Goal: Task Accomplishment & Management: Manage account settings

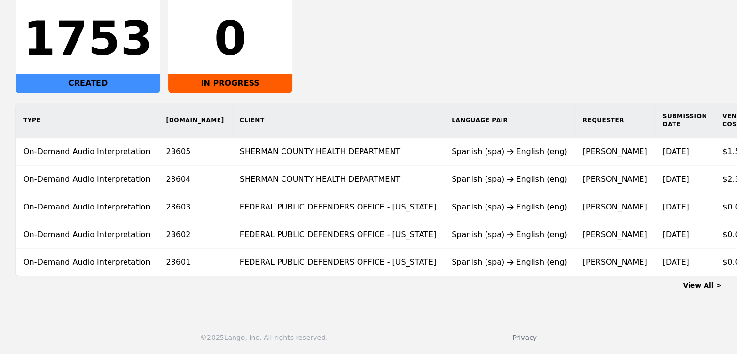
scroll to position [0, 51]
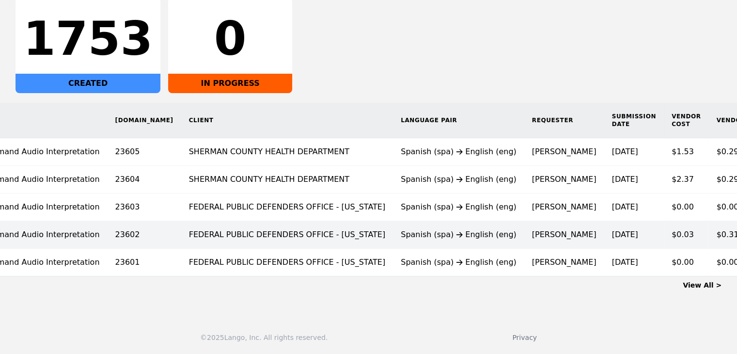
click at [421, 229] on div "Spanish (spa) English (eng)" at bounding box center [459, 235] width 116 height 12
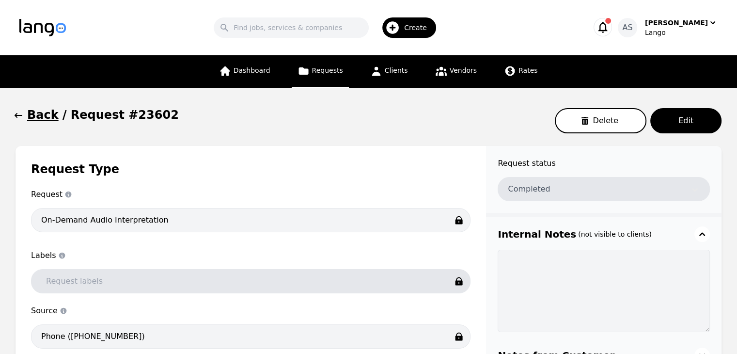
click at [21, 120] on icon "button" at bounding box center [19, 116] width 10 height 10
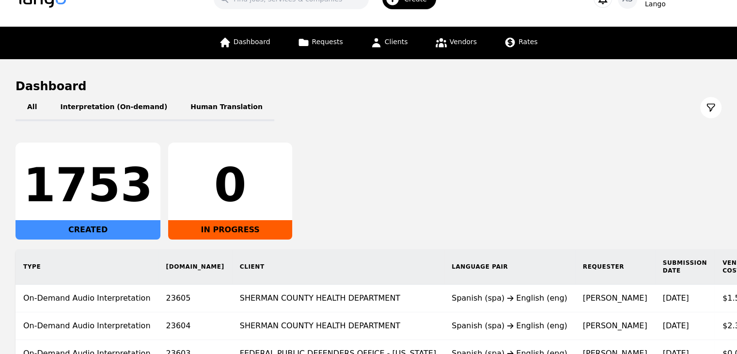
scroll to position [181, 0]
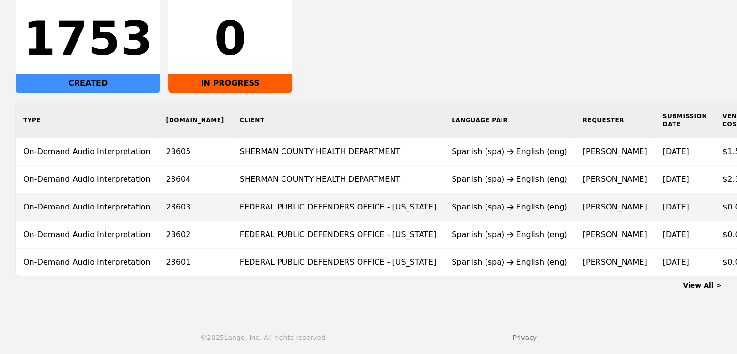
click at [314, 197] on td "FEDERAL PUBLIC DEFENDERS OFFICE - [US_STATE]" at bounding box center [338, 207] width 212 height 28
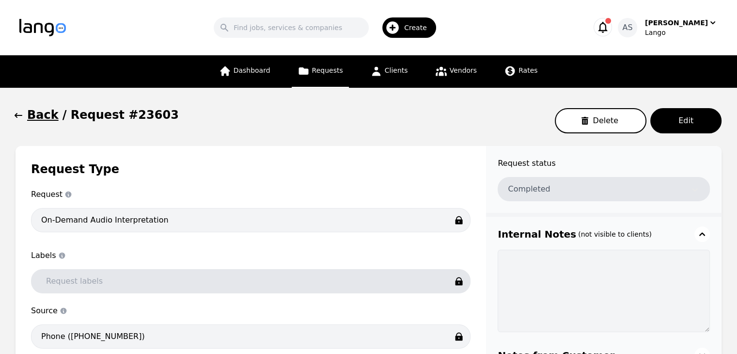
click at [23, 117] on button "Back" at bounding box center [37, 115] width 43 height 16
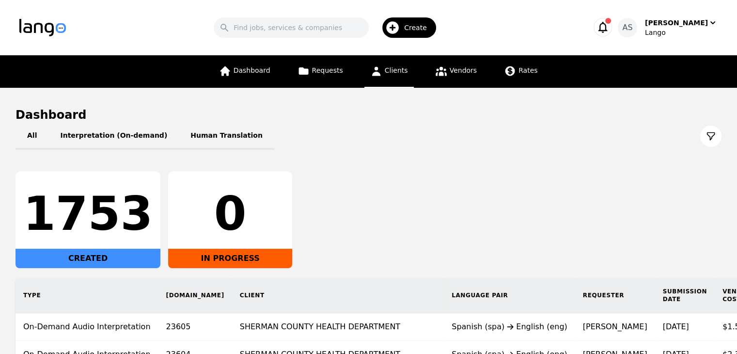
click at [399, 72] on span "Clients" at bounding box center [396, 70] width 23 height 8
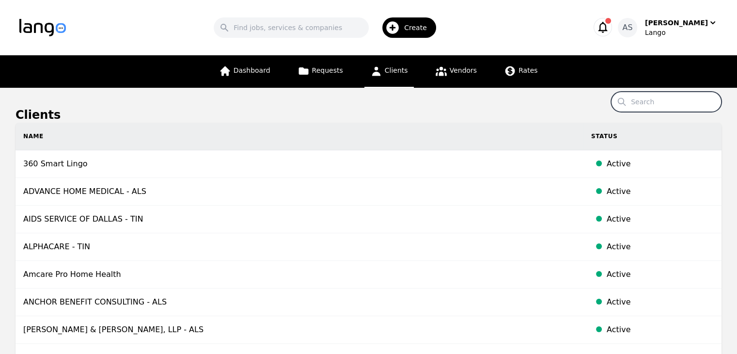
click at [645, 104] on input "Search" at bounding box center [666, 102] width 111 height 20
paste input "Winton Woods City School District"
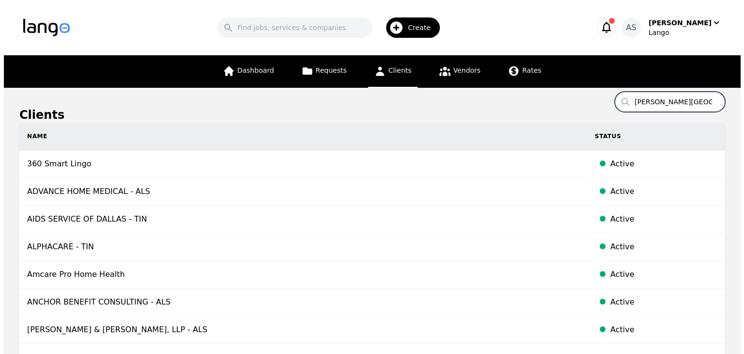
scroll to position [0, 32]
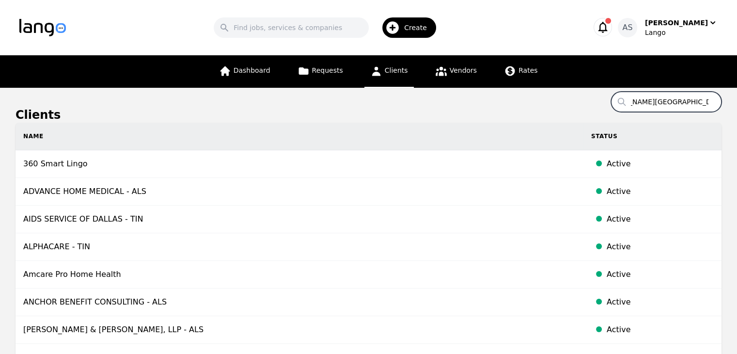
type input "Winton Woods City School District"
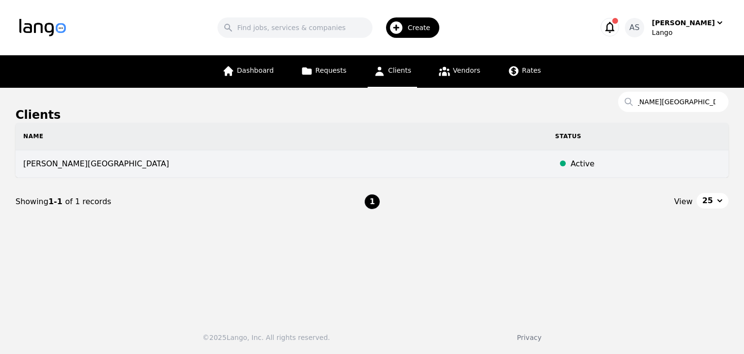
click at [138, 155] on td "[PERSON_NAME][GEOGRAPHIC_DATA]" at bounding box center [282, 164] width 532 height 28
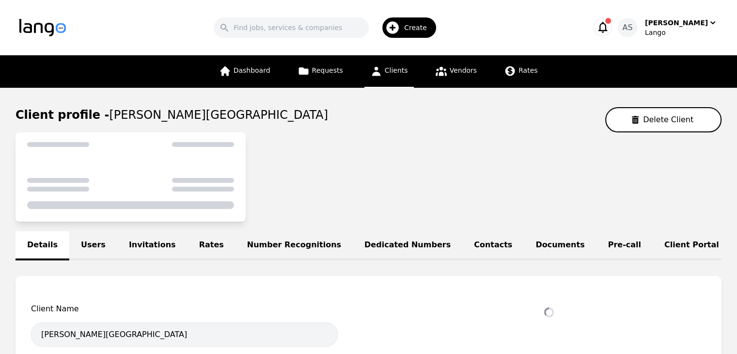
select select "active"
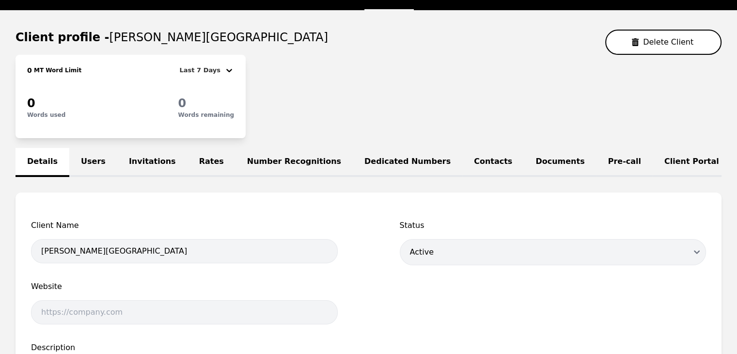
scroll to position [145, 0]
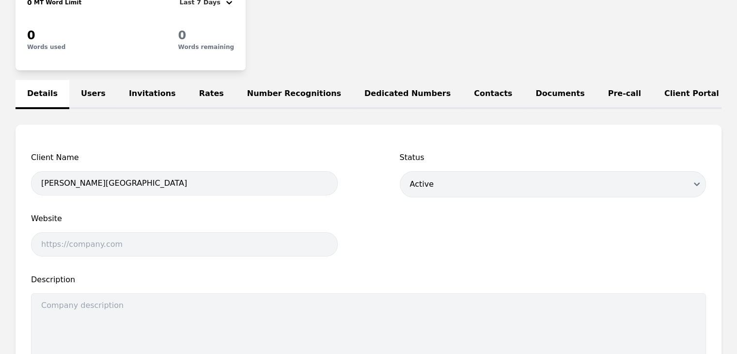
click at [94, 96] on link "Users" at bounding box center [93, 94] width 48 height 29
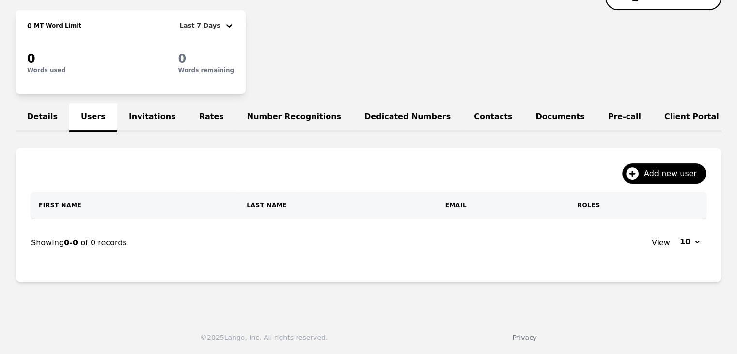
scroll to position [145, 0]
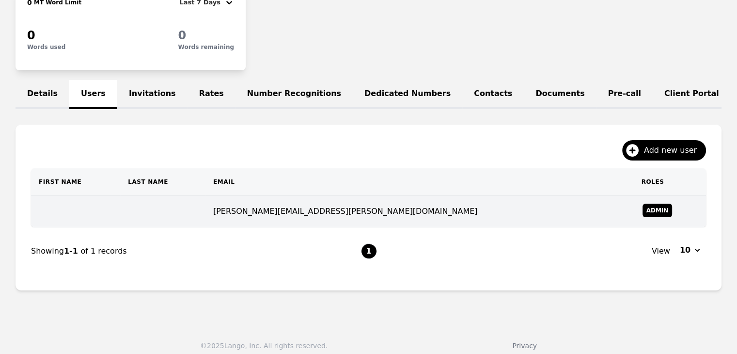
click at [330, 218] on td "[PERSON_NAME][EMAIL_ADDRESS][PERSON_NAME][DOMAIN_NAME]" at bounding box center [420, 212] width 428 height 32
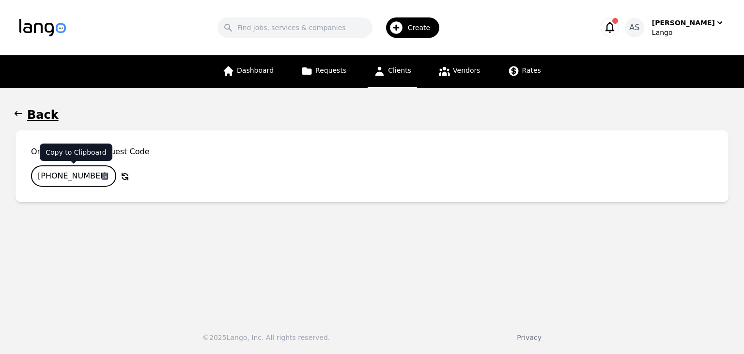
click at [89, 174] on input "611-3540-277" at bounding box center [73, 175] width 85 height 21
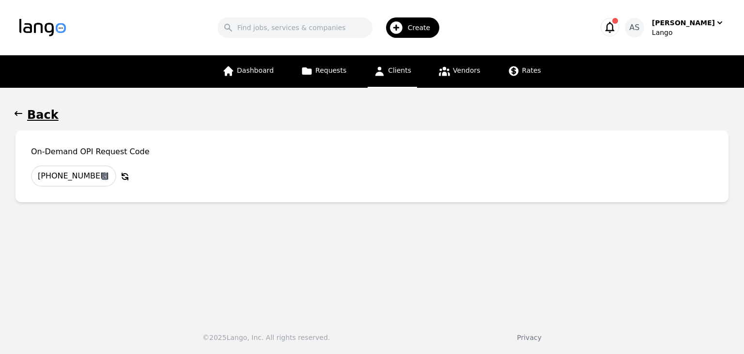
click at [14, 114] on icon "button" at bounding box center [19, 114] width 10 height 10
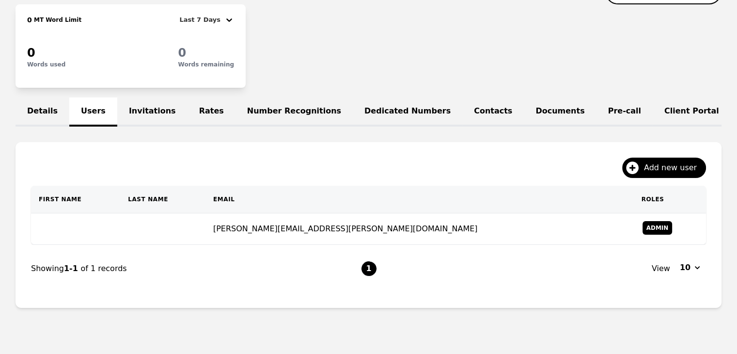
scroll to position [134, 0]
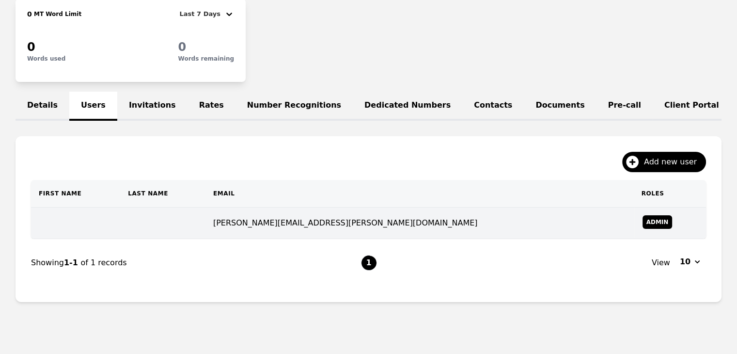
click at [162, 235] on td at bounding box center [162, 223] width 85 height 32
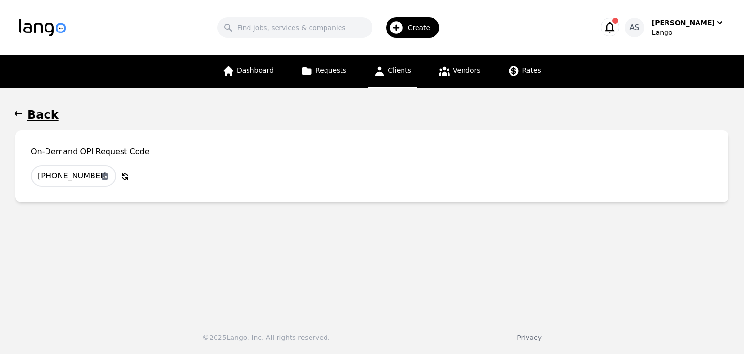
click at [22, 111] on icon "button" at bounding box center [19, 114] width 10 height 10
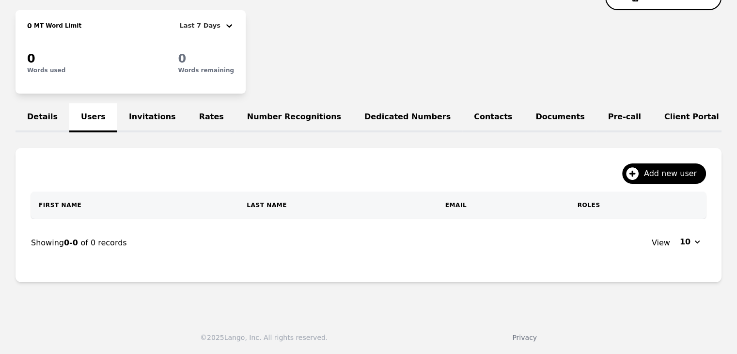
scroll to position [134, 0]
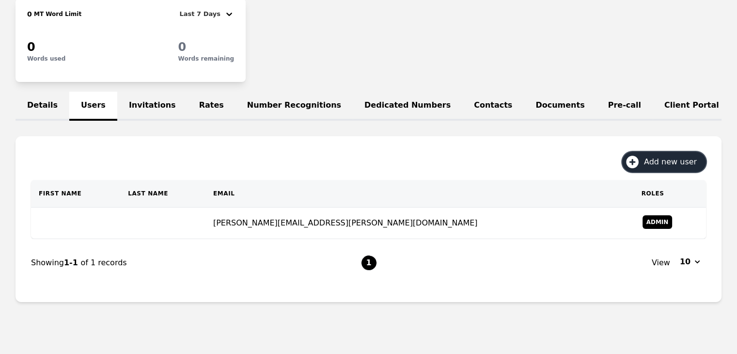
click at [677, 168] on span "Add new user" at bounding box center [674, 162] width 60 height 12
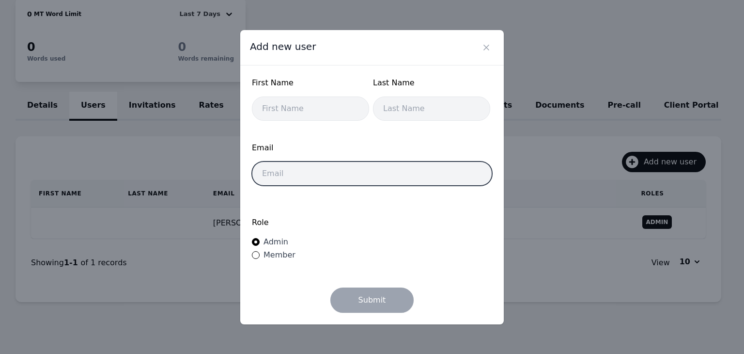
click at [411, 173] on input "email" at bounding box center [372, 173] width 240 height 24
paste input "[PERSON_NAME][EMAIL_ADDRESS][DOMAIN_NAME]"
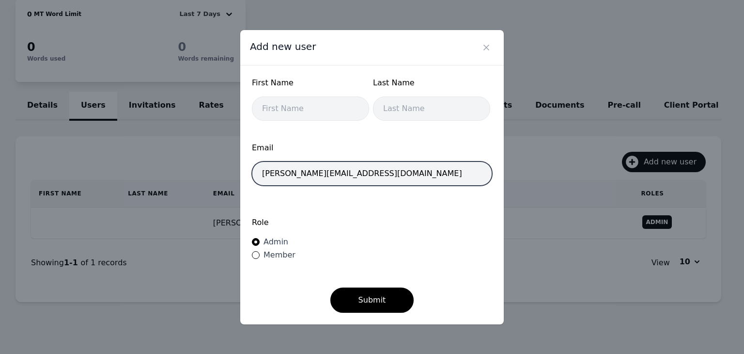
type input "[PERSON_NAME][EMAIL_ADDRESS][DOMAIN_NAME]"
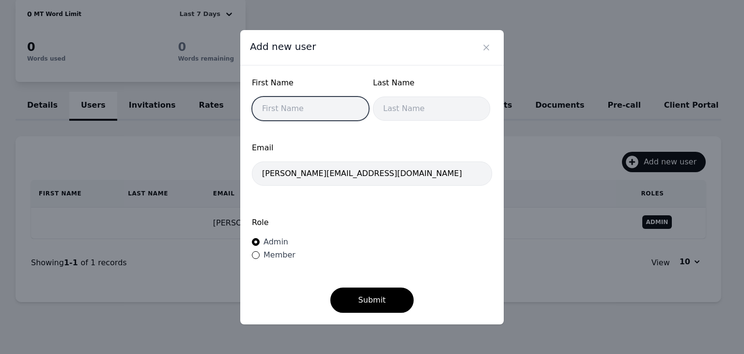
click at [297, 118] on input "text" at bounding box center [310, 108] width 117 height 24
type input "H"
type input "h"
type input "[PERSON_NAME]"
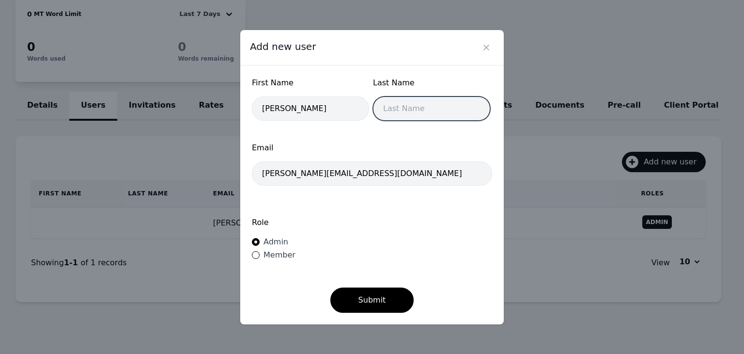
click at [416, 116] on input "text" at bounding box center [431, 108] width 117 height 24
type input "Jahquil"
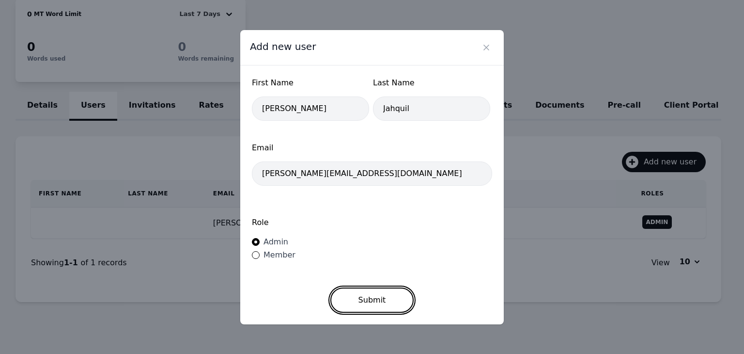
click at [375, 297] on button "Submit" at bounding box center [373, 299] width 84 height 25
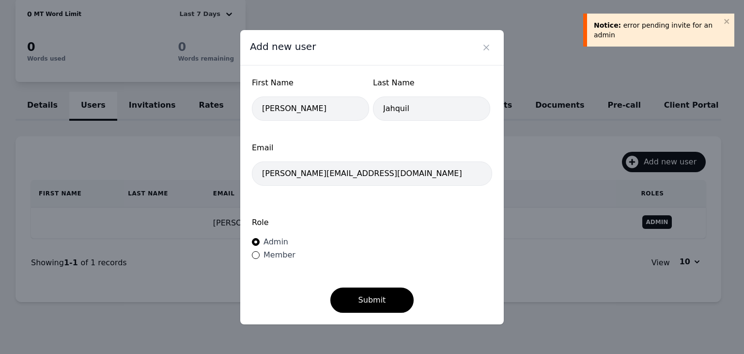
click at [281, 256] on span "Member" at bounding box center [280, 254] width 32 height 9
click at [260, 256] on input "Member" at bounding box center [256, 255] width 8 height 8
radio input "true"
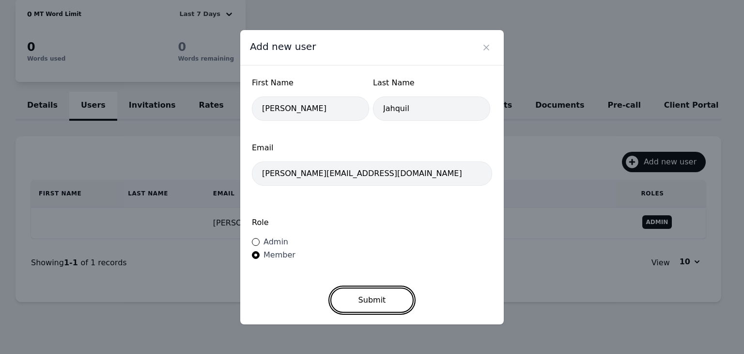
click at [381, 300] on button "Submit" at bounding box center [373, 299] width 84 height 25
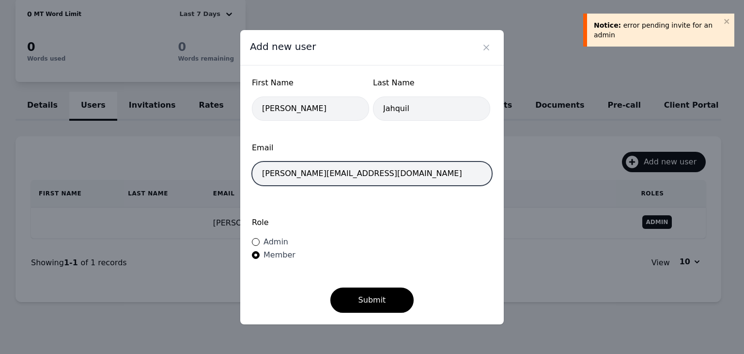
click at [411, 170] on input "[PERSON_NAME][EMAIL_ADDRESS][DOMAIN_NAME]" at bounding box center [372, 173] width 240 height 24
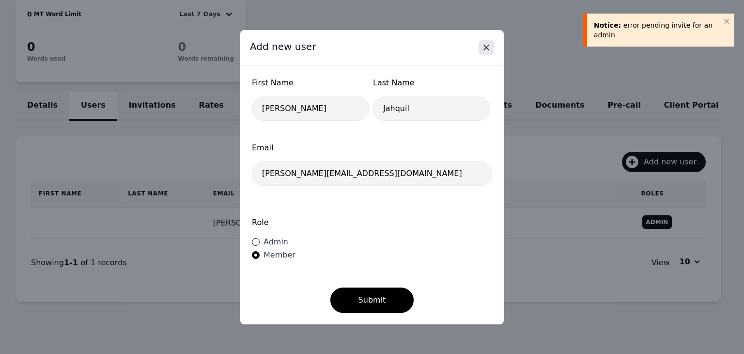
click at [487, 48] on icon "Close" at bounding box center [486, 47] width 5 height 5
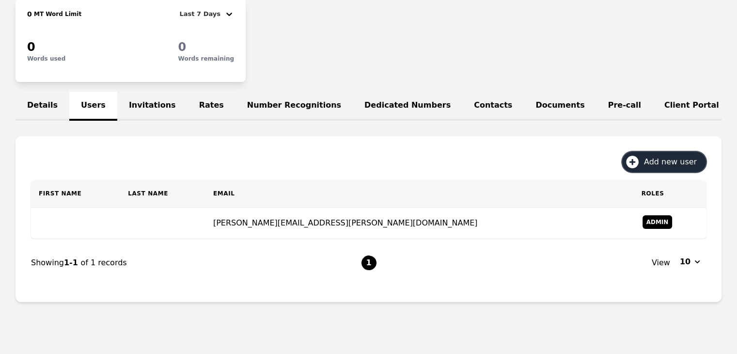
click at [662, 166] on span "Add new user" at bounding box center [674, 162] width 60 height 12
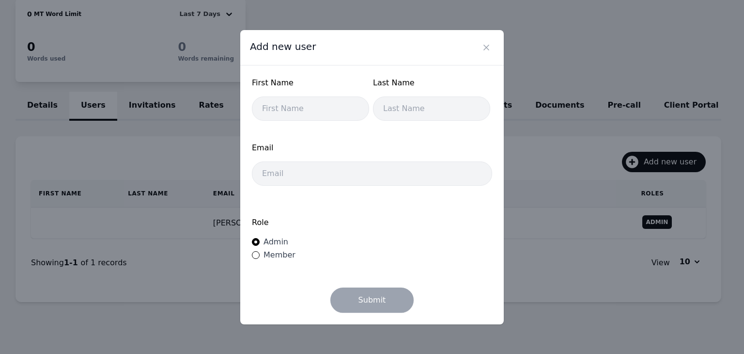
click at [278, 257] on span "Member" at bounding box center [280, 254] width 32 height 9
click at [260, 257] on input "Member" at bounding box center [256, 255] width 8 height 8
radio input "true"
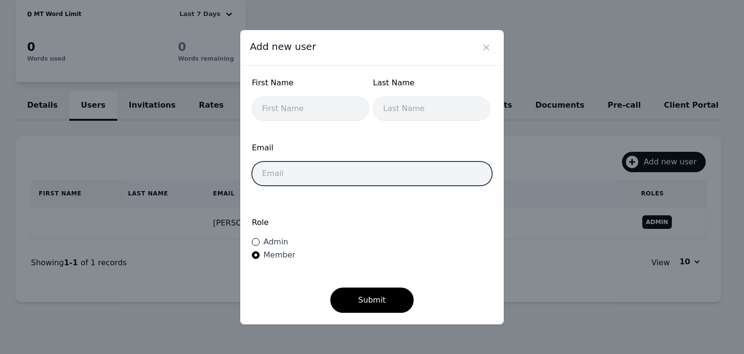
click at [341, 166] on input "email" at bounding box center [372, 173] width 240 height 24
paste input "[PERSON_NAME][EMAIL_ADDRESS][DOMAIN_NAME]"
type input "[PERSON_NAME][EMAIL_ADDRESS][DOMAIN_NAME]"
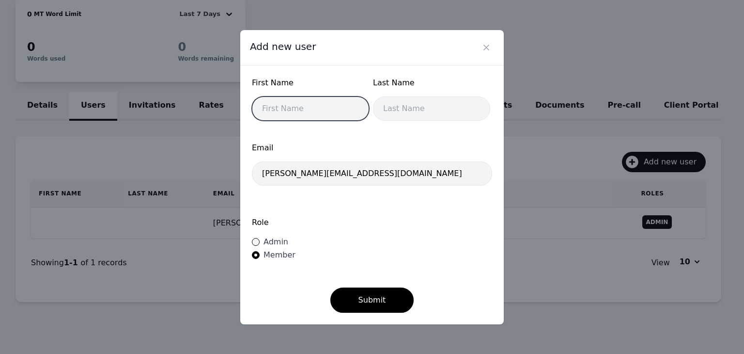
click at [316, 99] on input "text" at bounding box center [310, 108] width 117 height 24
type input "[PERSON_NAME]"
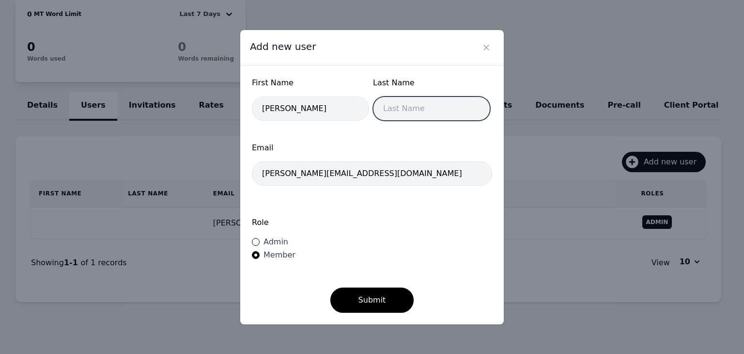
click at [388, 117] on input "text" at bounding box center [431, 108] width 117 height 24
type input "Jahquil"
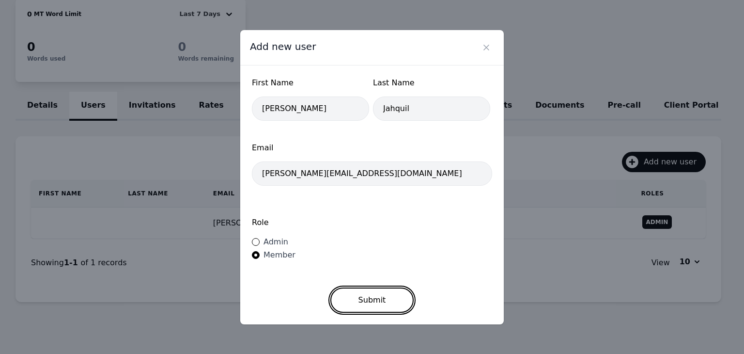
click at [386, 305] on button "Submit" at bounding box center [373, 299] width 84 height 25
click at [485, 47] on icon "Close" at bounding box center [486, 47] width 5 height 5
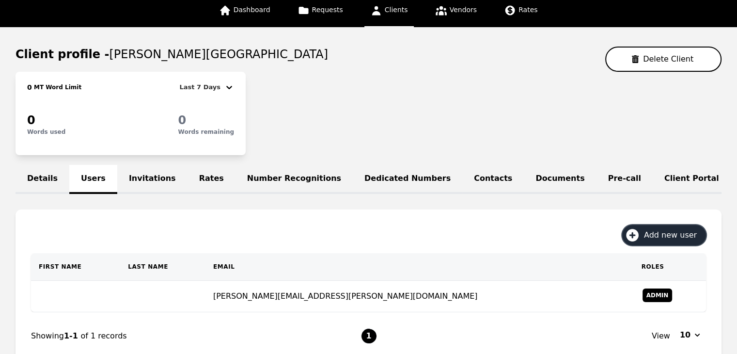
scroll to position [0, 0]
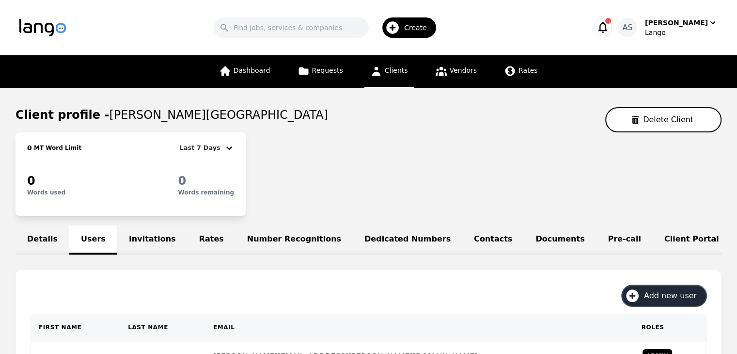
click at [683, 299] on span "Add new user" at bounding box center [674, 296] width 60 height 12
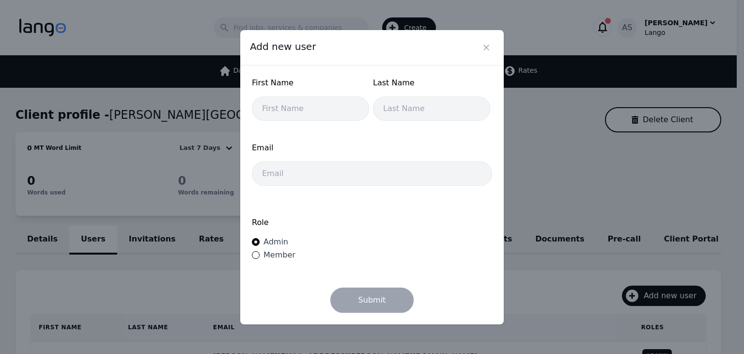
click at [279, 253] on span "Member" at bounding box center [280, 254] width 32 height 9
click at [260, 253] on input "Member" at bounding box center [256, 255] width 8 height 8
radio input "true"
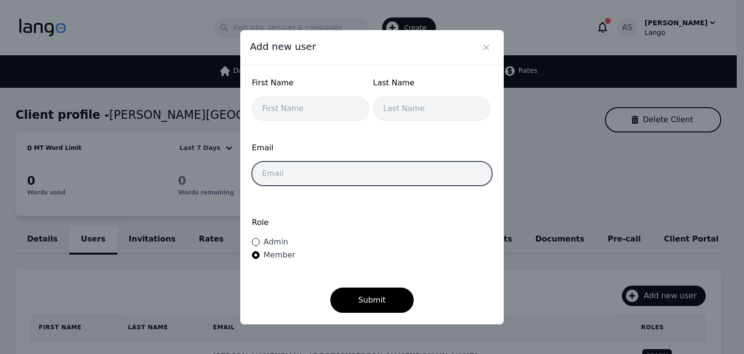
click at [304, 176] on input "email" at bounding box center [372, 173] width 240 height 24
paste input "hargrove.jahquil@wintonwoods.org"
type input "hargrove.jahquil@wintonwoods.org"
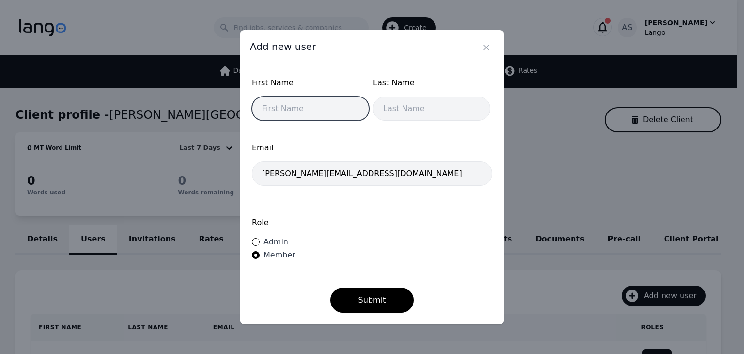
click at [307, 113] on input "text" at bounding box center [310, 108] width 117 height 24
type input "Hargrove"
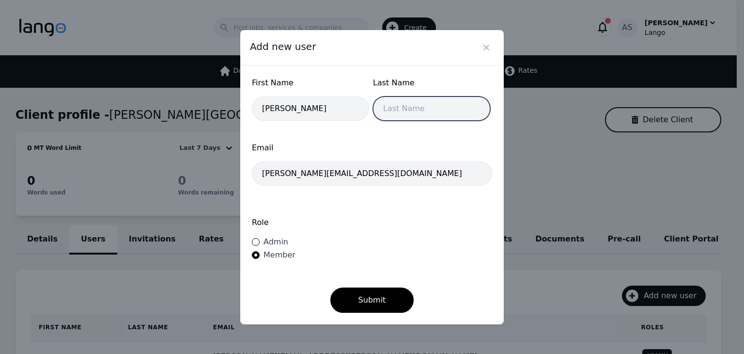
click at [403, 111] on input "text" at bounding box center [431, 108] width 117 height 24
type input "Jahquil"
click at [428, 237] on div "Role Admin Member" at bounding box center [372, 239] width 240 height 65
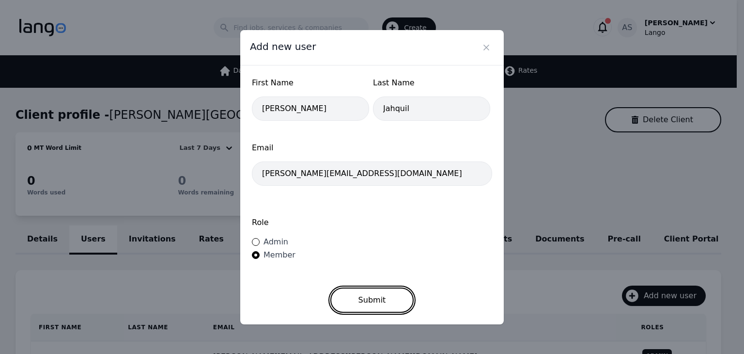
click at [386, 291] on button "Submit" at bounding box center [373, 299] width 84 height 25
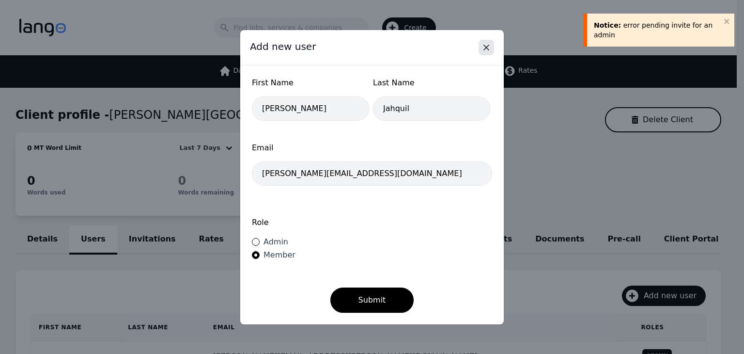
click at [489, 47] on icon "Close" at bounding box center [487, 48] width 10 height 10
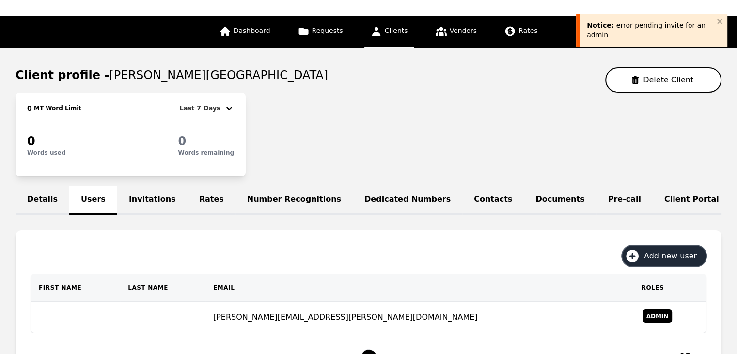
scroll to position [97, 0]
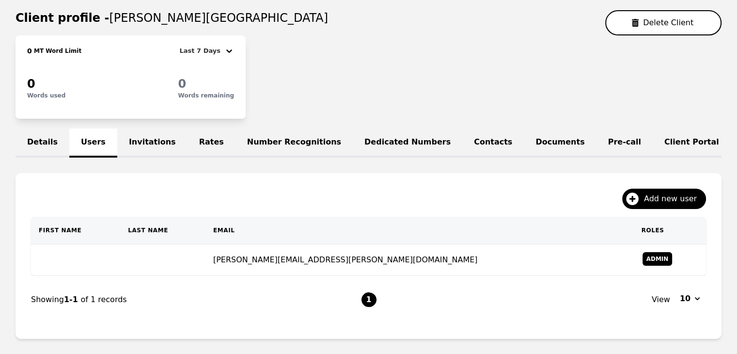
click at [139, 145] on link "Invitations" at bounding box center [152, 142] width 70 height 29
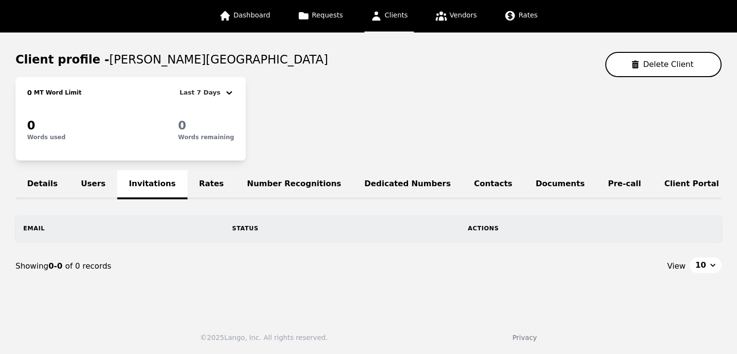
scroll to position [89, 0]
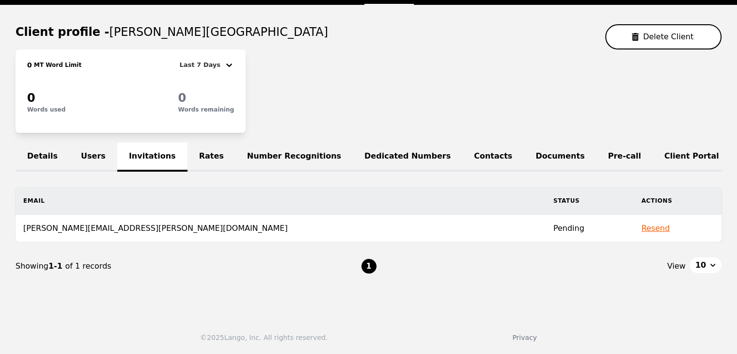
click at [641, 230] on button "Resend" at bounding box center [655, 228] width 29 height 12
click at [84, 145] on link "Users" at bounding box center [93, 157] width 48 height 29
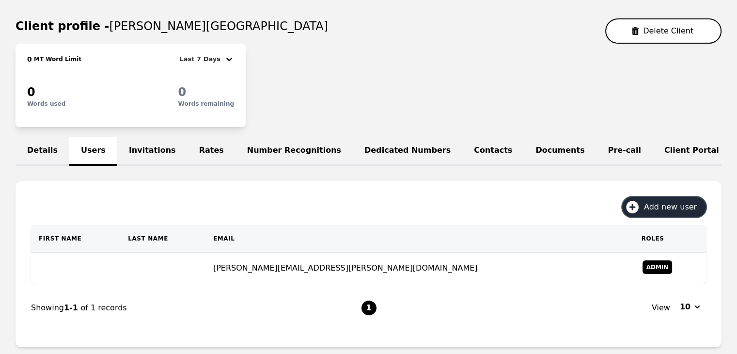
click at [675, 217] on button "Add new user" at bounding box center [664, 207] width 84 height 20
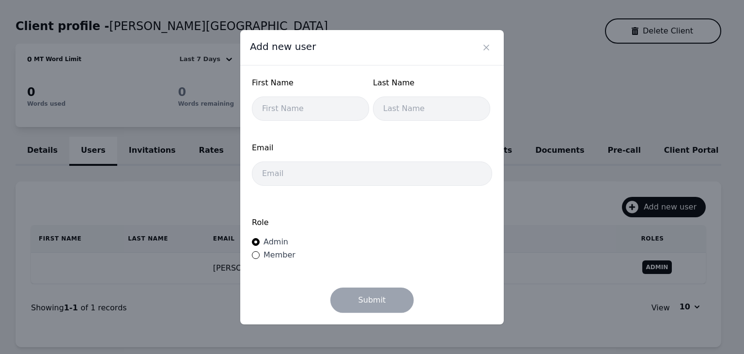
click at [282, 254] on span "Member" at bounding box center [280, 254] width 32 height 9
click at [260, 254] on input "Member" at bounding box center [256, 255] width 8 height 8
radio input "true"
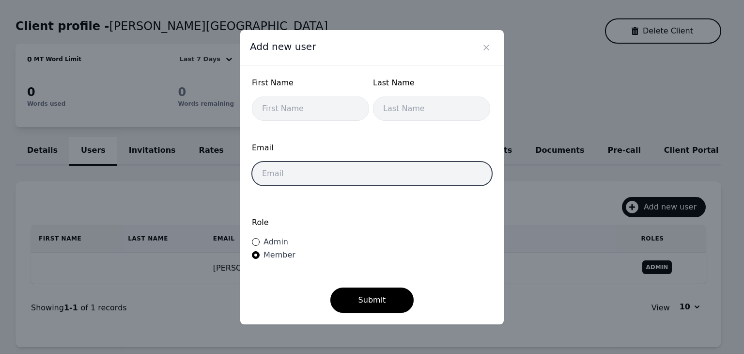
click at [320, 178] on input "email" at bounding box center [372, 173] width 240 height 24
paste input "hargrove.jahquil@wintonwoods.org"
type input "hargrove.jahquil@wintonwoods.org"
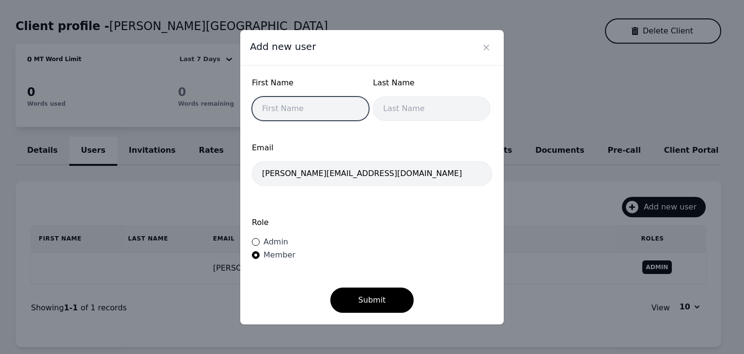
click at [320, 115] on input "text" at bounding box center [310, 108] width 117 height 24
type input "Hargrove"
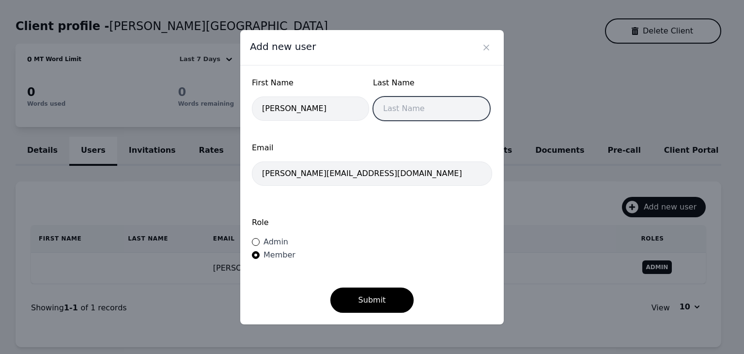
click at [434, 113] on input "text" at bounding box center [431, 108] width 117 height 24
type input "Jahquil"
click at [412, 221] on label "Role" at bounding box center [372, 223] width 240 height 12
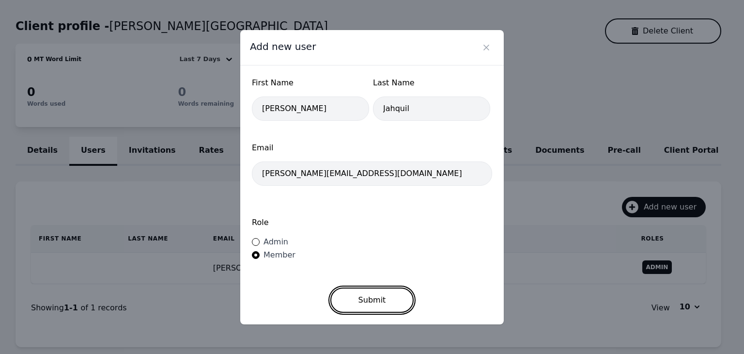
click at [394, 291] on button "Submit" at bounding box center [373, 299] width 84 height 25
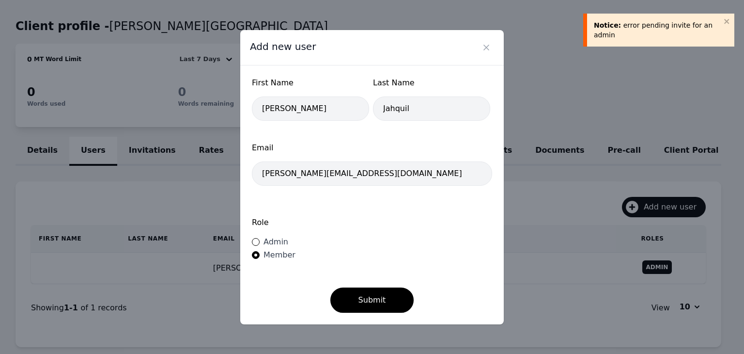
click at [269, 242] on span "Admin" at bounding box center [276, 241] width 25 height 9
click at [260, 242] on input "Admin" at bounding box center [256, 242] width 8 height 8
radio input "true"
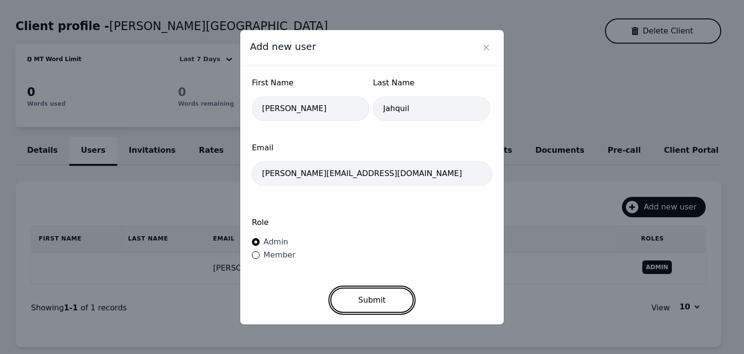
click at [378, 292] on button "Submit" at bounding box center [373, 299] width 84 height 25
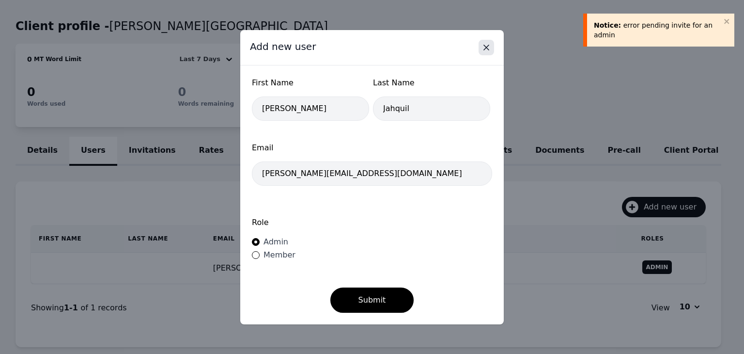
click at [489, 51] on icon "Close" at bounding box center [487, 48] width 10 height 10
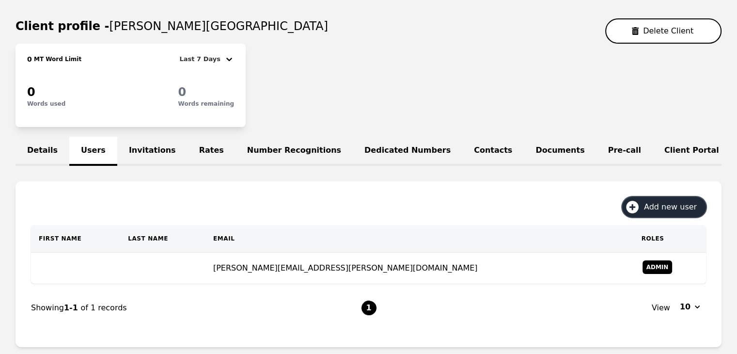
click at [677, 213] on span "Add new user" at bounding box center [674, 207] width 60 height 12
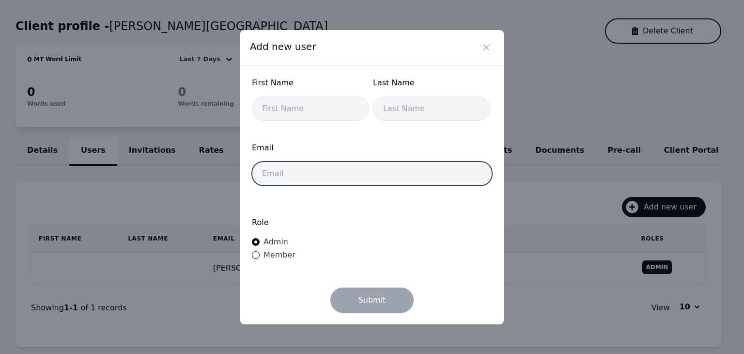
click at [409, 172] on input "email" at bounding box center [372, 173] width 240 height 24
paste input "Lango LLC - 249 W Thornhill Drive"
type input "Lango LLC - 249 W Thornhill Drive"
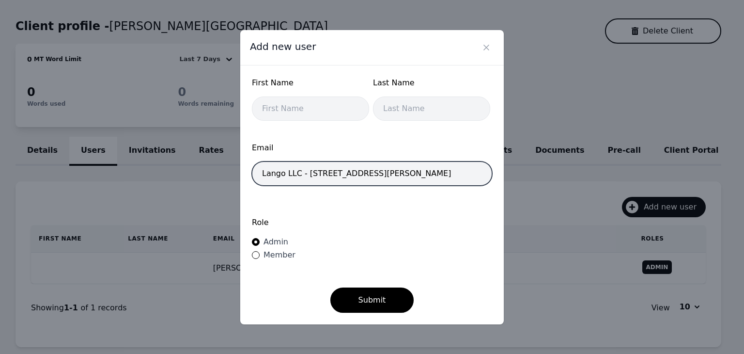
drag, startPoint x: 411, startPoint y: 175, endPoint x: 207, endPoint y: 173, distance: 203.6
click at [207, 173] on div "Add new user First Name Last Name Email Lango LLC - 249 W Thornhill Drive Role …" at bounding box center [372, 177] width 744 height 354
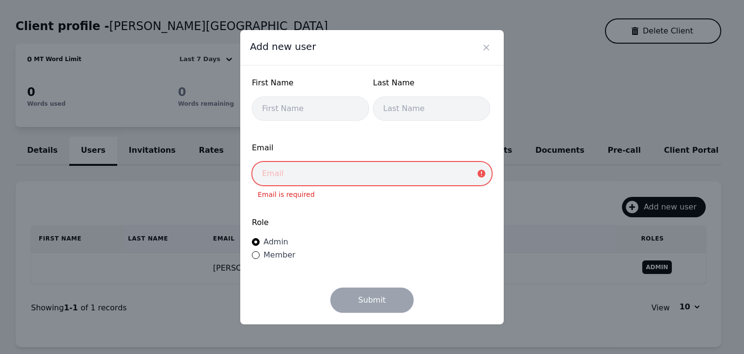
paste input "hargrove.jahquil@wintonwoods.org"
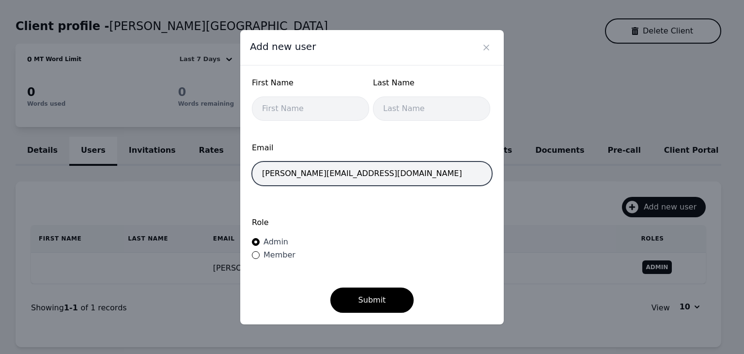
type input "hargrove.jahquil@wintonwoods.org"
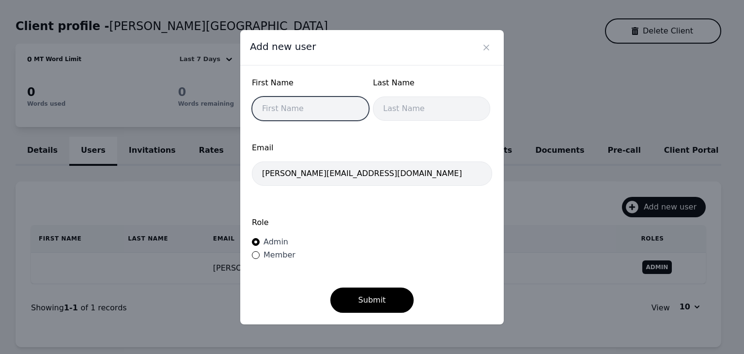
click at [299, 109] on input "text" at bounding box center [310, 108] width 117 height 24
type input "Hargrove"
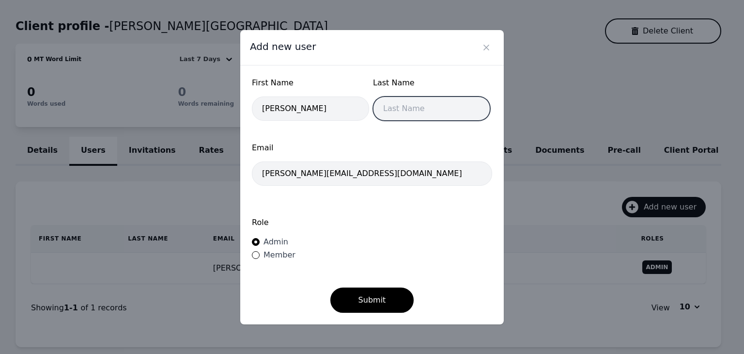
click at [434, 109] on input "text" at bounding box center [431, 108] width 117 height 24
type input "Jahquil"
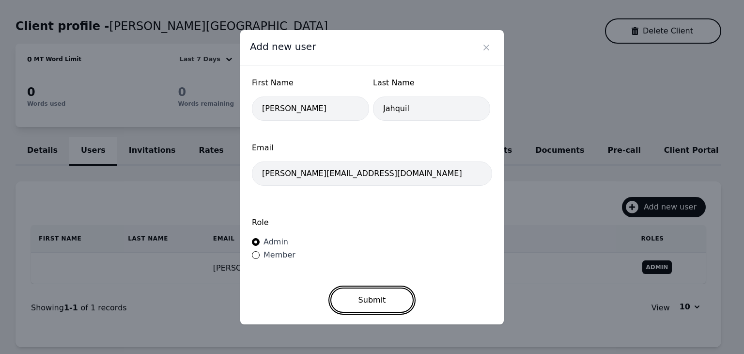
click at [371, 304] on button "Submit" at bounding box center [373, 299] width 84 height 25
click at [285, 255] on span "Member" at bounding box center [280, 254] width 32 height 9
click at [260, 255] on input "Member" at bounding box center [256, 255] width 8 height 8
radio input "true"
click at [369, 303] on button "Submit" at bounding box center [373, 299] width 84 height 25
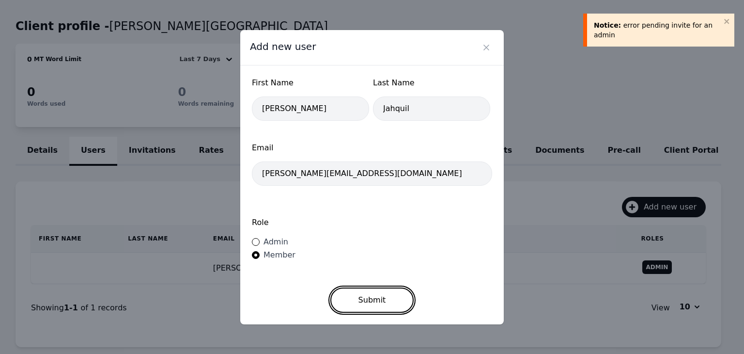
click at [376, 295] on button "Submit" at bounding box center [373, 299] width 84 height 25
click at [480, 52] on button "Close" at bounding box center [487, 48] width 16 height 16
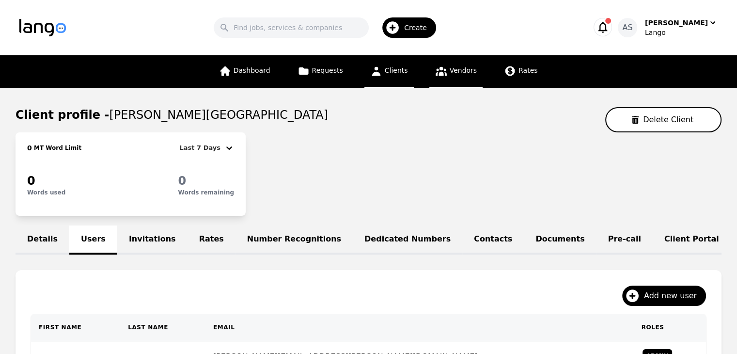
click at [460, 76] on link "Vendors" at bounding box center [455, 71] width 53 height 32
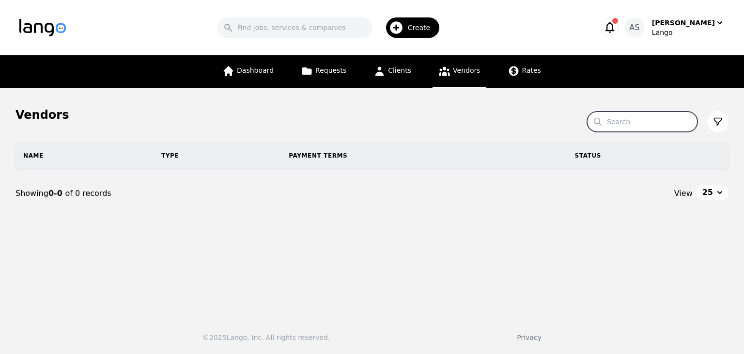
click at [664, 121] on input "Search" at bounding box center [642, 121] width 111 height 20
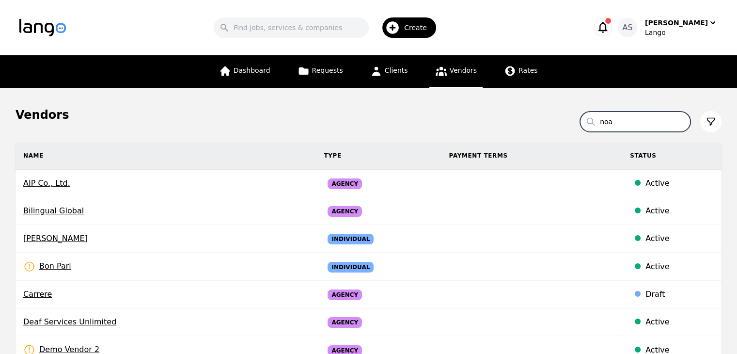
type input "noa"
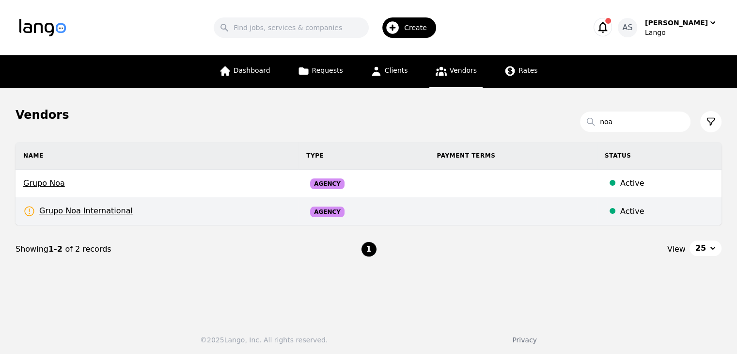
click at [145, 212] on td "Grupo Noa International Rates Need to be set" at bounding box center [157, 211] width 283 height 28
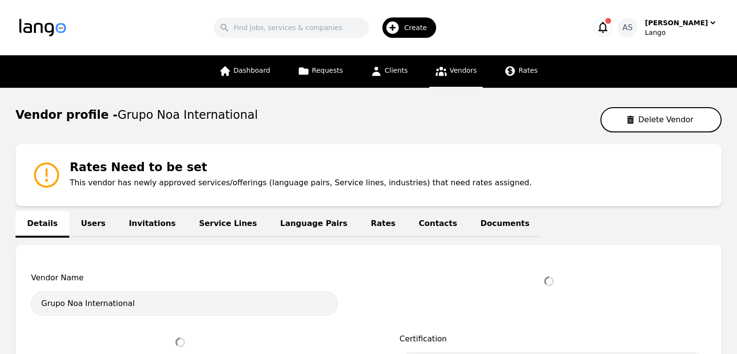
select select "active"
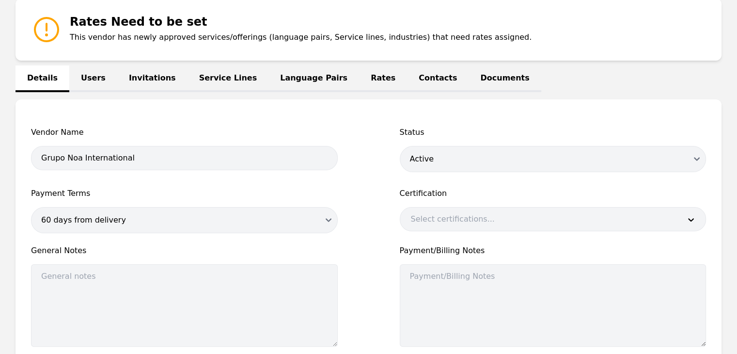
click at [97, 74] on link "Users" at bounding box center [93, 78] width 48 height 27
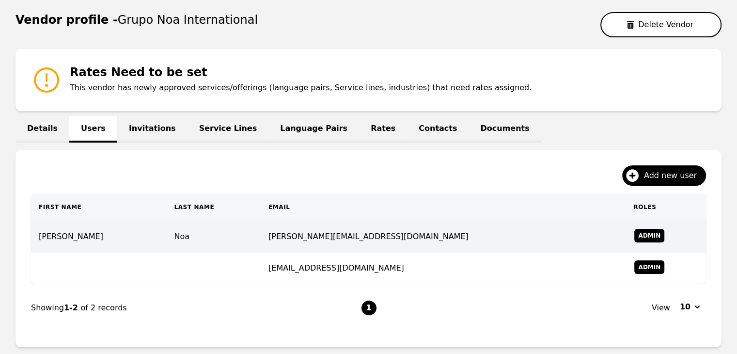
scroll to position [145, 0]
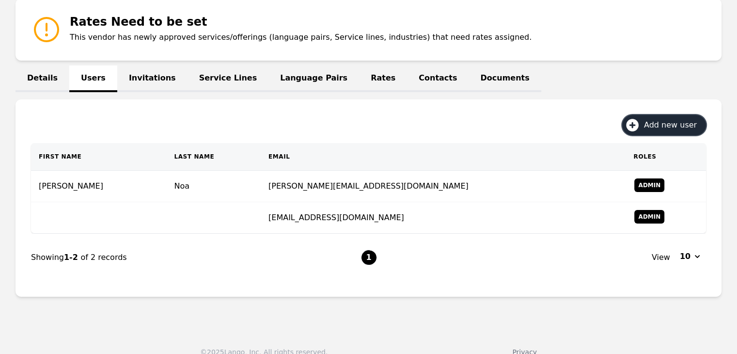
click at [673, 127] on span "Add new user" at bounding box center [674, 125] width 60 height 12
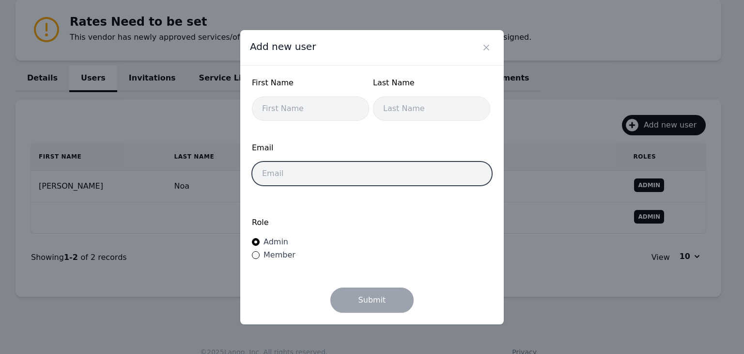
click at [393, 182] on input "email" at bounding box center [372, 173] width 240 height 24
paste input "teamleaders@gruponoainternational.com"
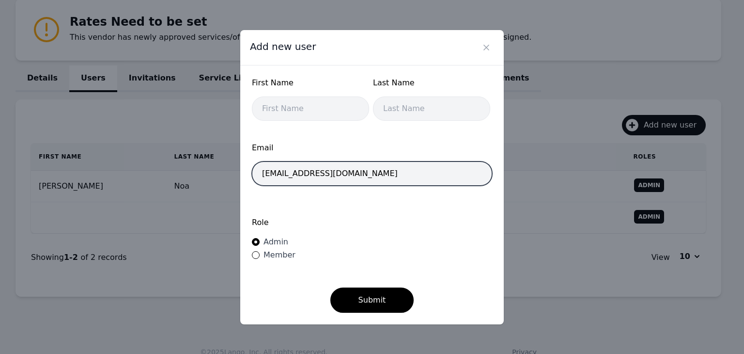
type input "teamleaders@gruponoainternational.com"
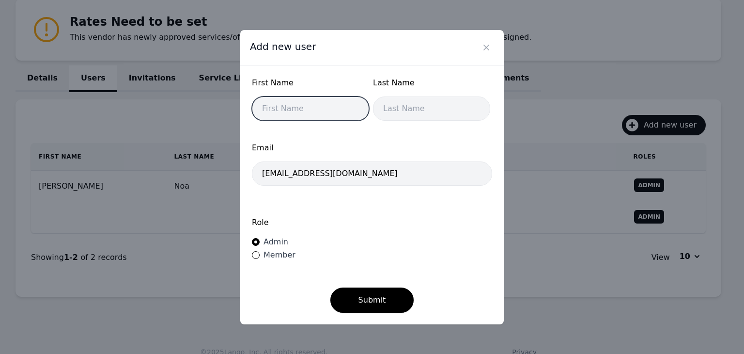
click at [311, 102] on input "text" at bounding box center [310, 108] width 117 height 24
type input "Team"
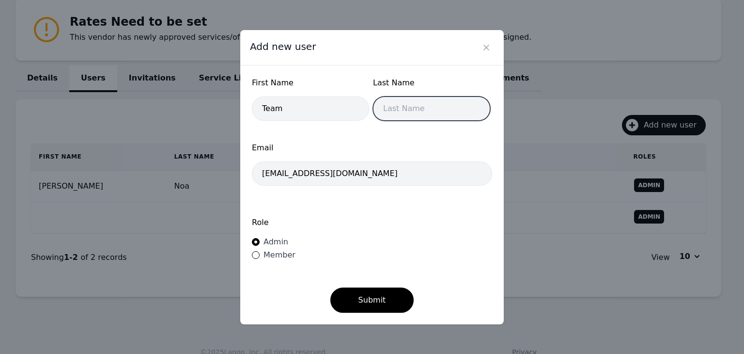
click at [416, 115] on input "text" at bounding box center [431, 108] width 117 height 24
type input "Leaders"
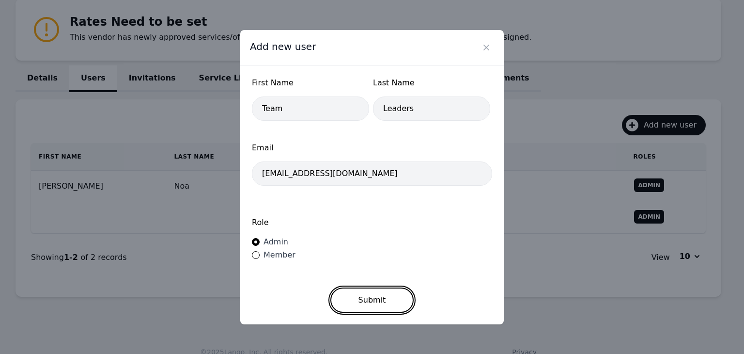
click at [390, 301] on button "Submit" at bounding box center [373, 299] width 84 height 25
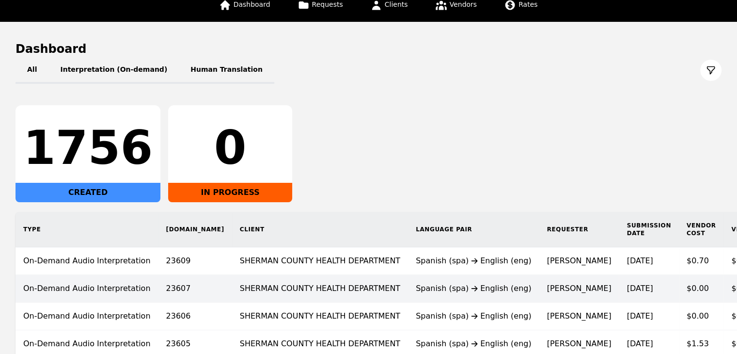
scroll to position [48, 0]
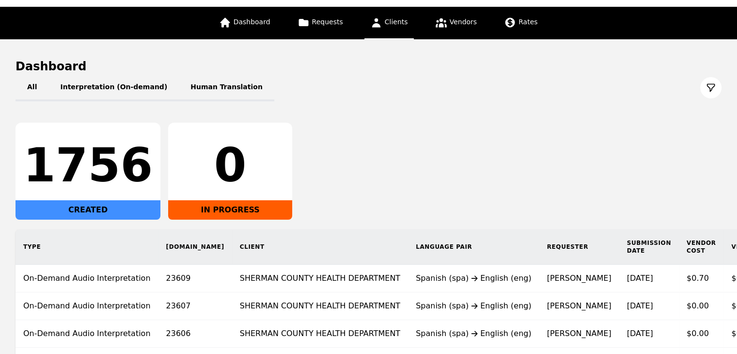
click at [400, 31] on link "Clients" at bounding box center [388, 23] width 49 height 32
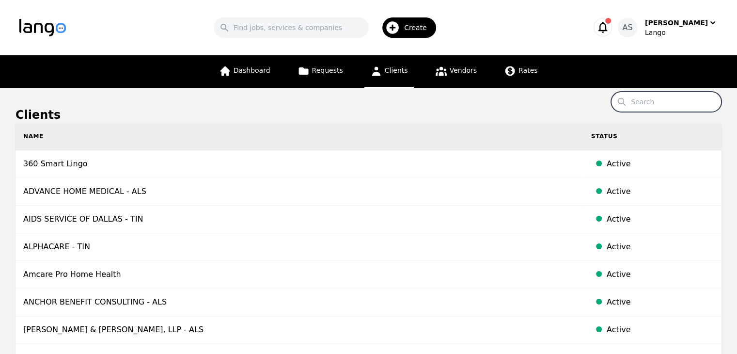
click at [691, 99] on input "Search" at bounding box center [666, 102] width 111 height 20
type input "winton"
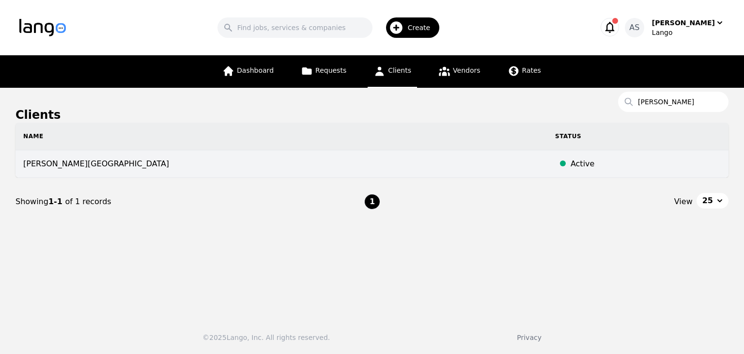
click at [208, 172] on td "[PERSON_NAME][GEOGRAPHIC_DATA]" at bounding box center [282, 164] width 532 height 28
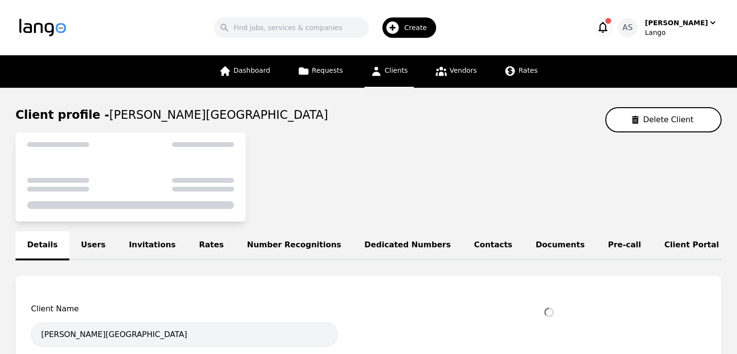
select select "active"
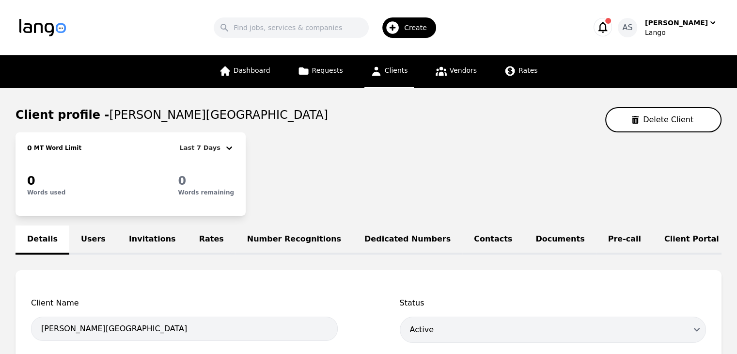
click at [82, 235] on link "Users" at bounding box center [93, 239] width 48 height 29
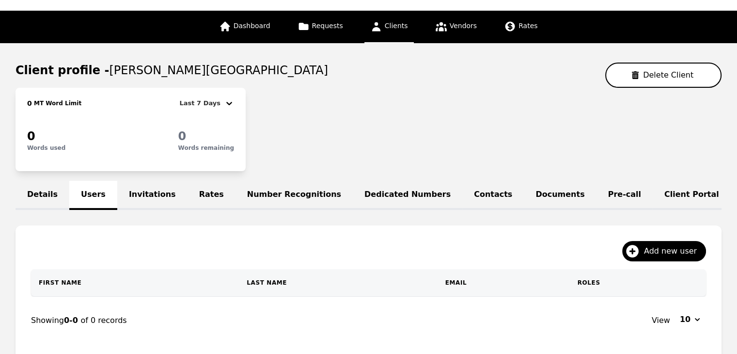
scroll to position [97, 0]
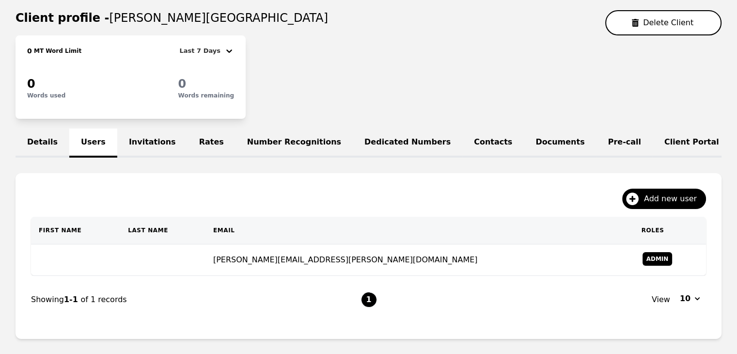
click at [128, 129] on link "Invitations" at bounding box center [152, 142] width 70 height 29
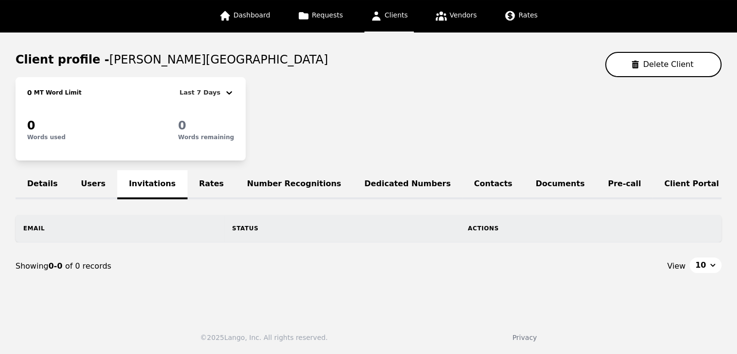
scroll to position [89, 0]
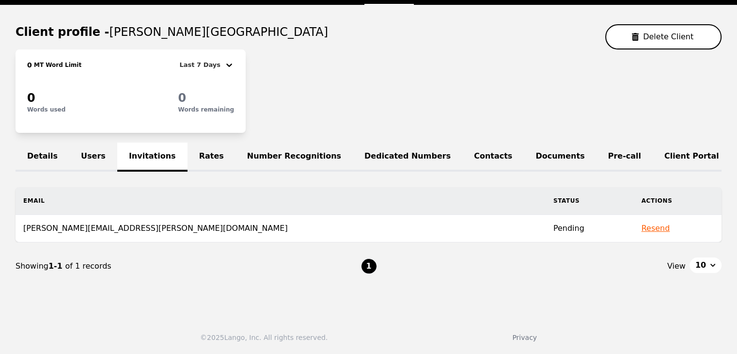
click at [79, 150] on link "Users" at bounding box center [93, 157] width 48 height 29
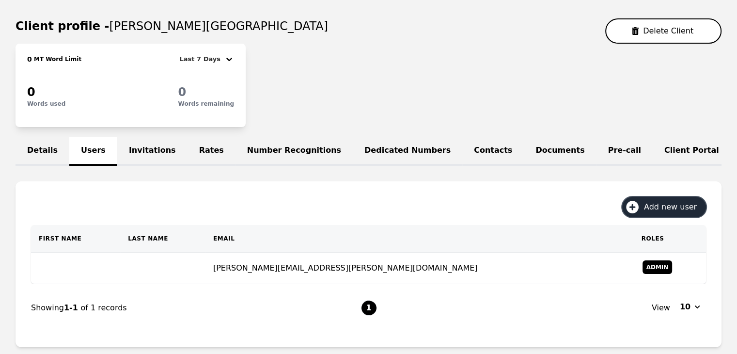
click at [673, 209] on span "Add new user" at bounding box center [674, 207] width 60 height 12
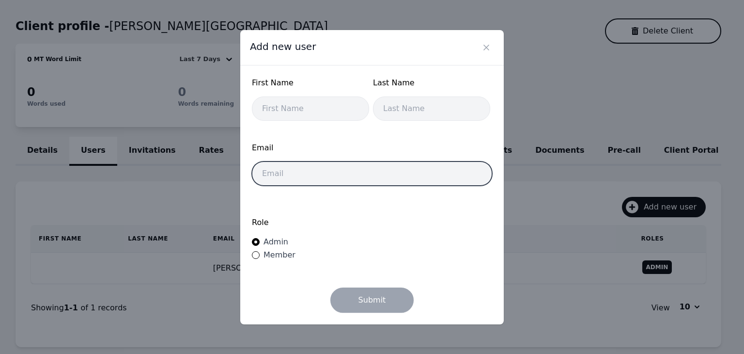
click at [313, 177] on input "email" at bounding box center [372, 173] width 240 height 24
paste input "hargrove.jahquil@wintonwoods.org"
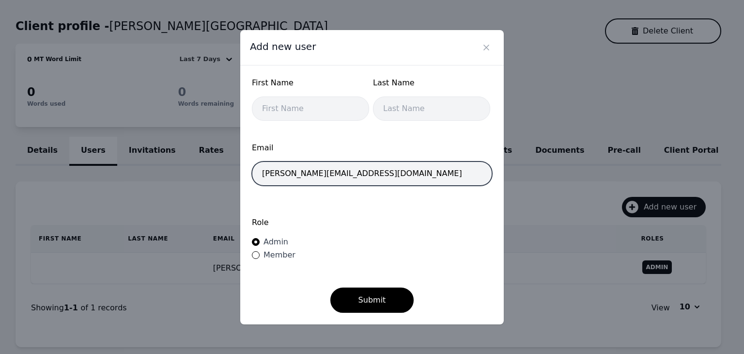
type input "hargrove.jahquil@wintonwoods.org"
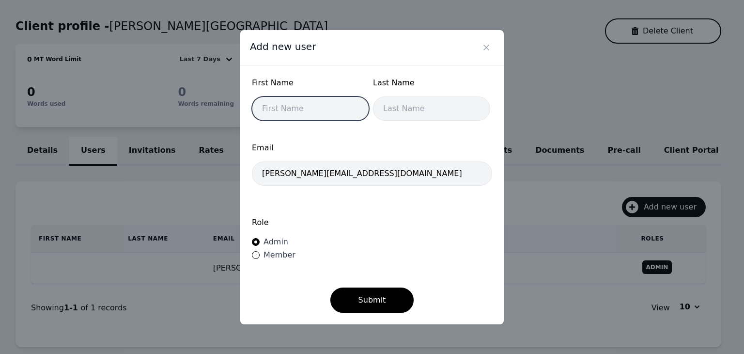
click at [296, 113] on input "text" at bounding box center [310, 108] width 117 height 24
type input "Hargrove"
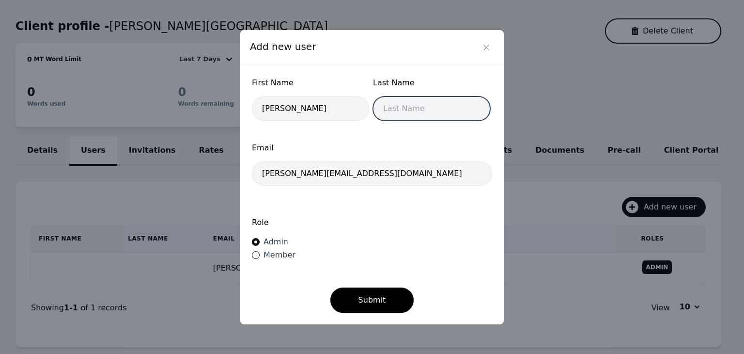
click at [397, 115] on input "text" at bounding box center [431, 108] width 117 height 24
type input "Jahquil"
click at [285, 257] on span "Member" at bounding box center [280, 254] width 32 height 9
click at [260, 257] on input "Member" at bounding box center [256, 255] width 8 height 8
radio input "true"
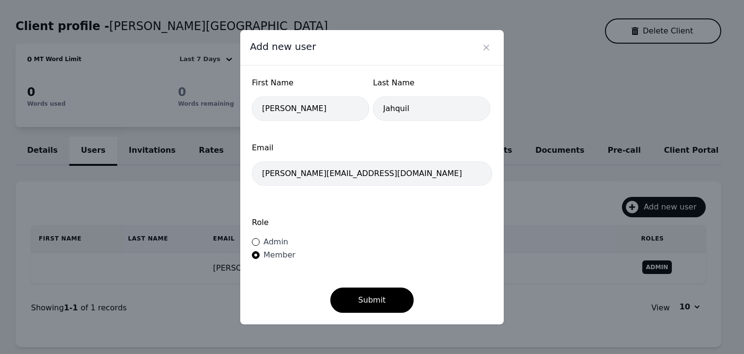
click at [406, 224] on label "Role" at bounding box center [372, 223] width 240 height 12
click at [280, 242] on span "Admin" at bounding box center [276, 241] width 25 height 9
click at [260, 242] on input "Admin" at bounding box center [256, 242] width 8 height 8
radio input "true"
click at [427, 231] on div "Role Admin Member" at bounding box center [372, 239] width 240 height 65
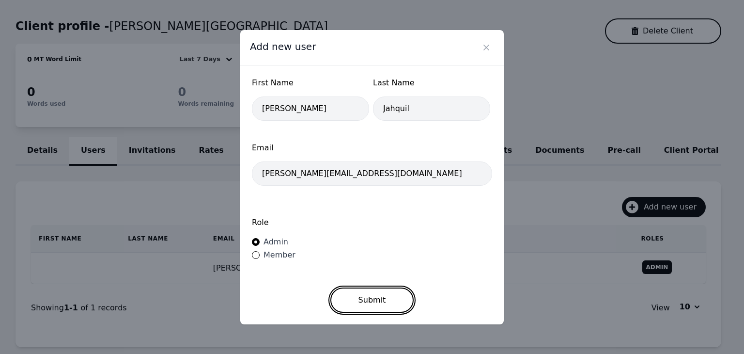
click at [382, 292] on button "Submit" at bounding box center [373, 299] width 84 height 25
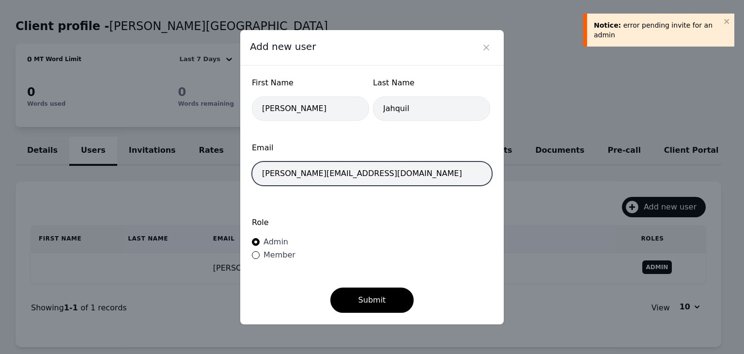
click at [395, 178] on input "hargrove.jahquil@wintonwoods.org" at bounding box center [372, 173] width 240 height 24
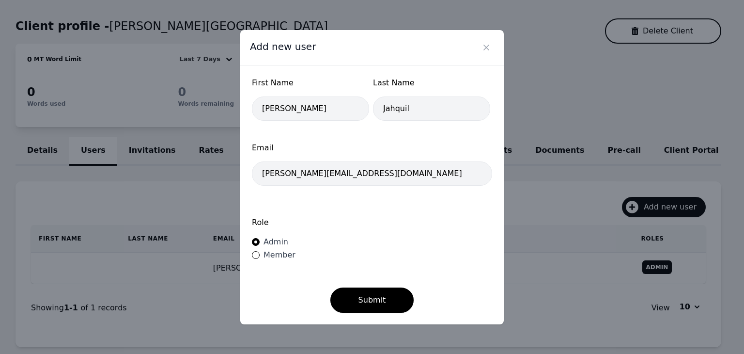
click at [281, 260] on div "Member" at bounding box center [278, 255] width 36 height 12
click at [260, 259] on input "Member" at bounding box center [256, 255] width 8 height 8
radio input "true"
click at [373, 301] on button "Submit" at bounding box center [373, 299] width 84 height 25
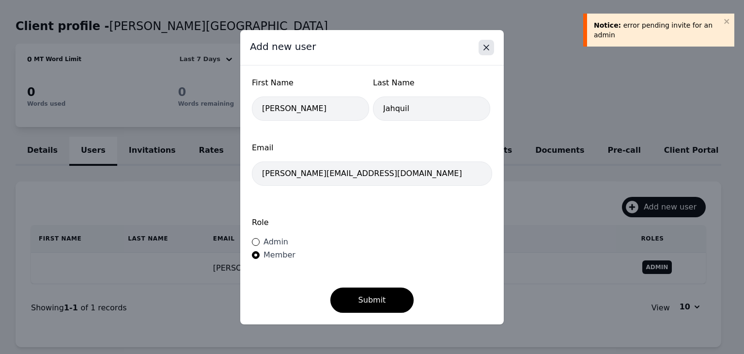
click at [487, 49] on icon "Close" at bounding box center [486, 47] width 5 height 5
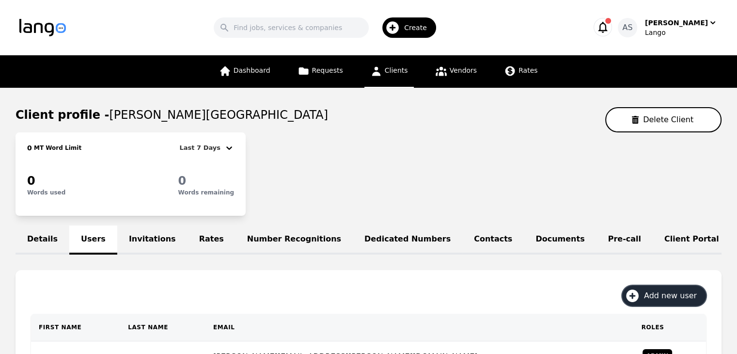
click at [684, 306] on button "Add new user" at bounding box center [664, 295] width 84 height 20
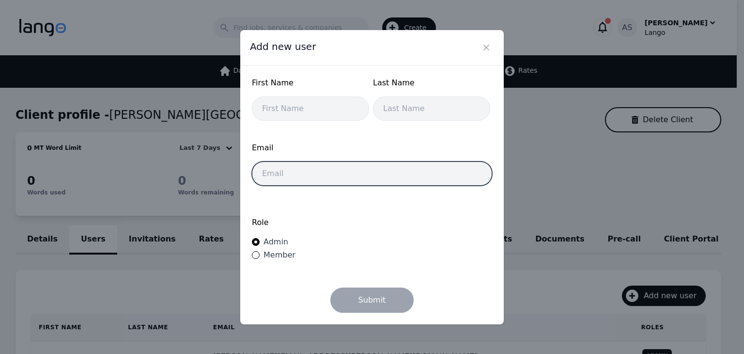
click at [364, 180] on input "email" at bounding box center [372, 173] width 240 height 24
paste input "hargrove.jahquil@wintonwoods.org"
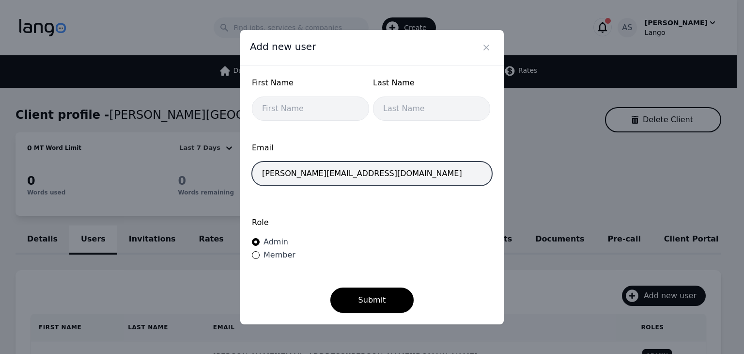
type input "hargrove.jahquil@wintonwoods.org"
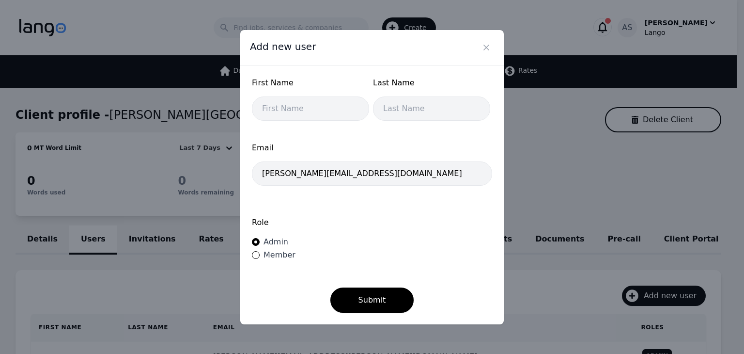
click at [275, 257] on span "Member" at bounding box center [280, 254] width 32 height 9
click at [260, 257] on input "Member" at bounding box center [256, 255] width 8 height 8
radio input "true"
click at [309, 113] on input "text" at bounding box center [310, 108] width 117 height 24
type input "Hargrove"
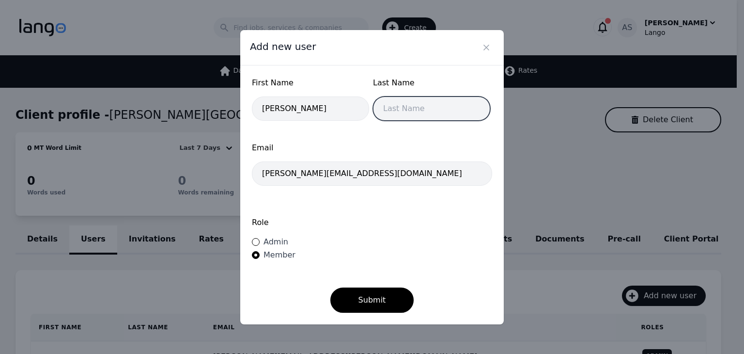
click at [398, 114] on input "text" at bounding box center [431, 108] width 117 height 24
type input "Jahquil"
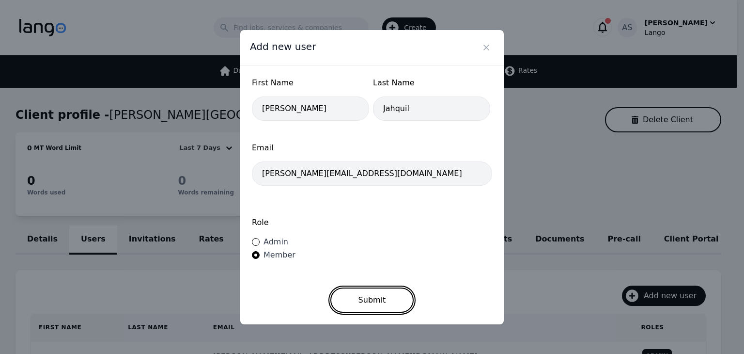
click at [392, 304] on button "Submit" at bounding box center [373, 299] width 84 height 25
click at [491, 49] on icon "Close" at bounding box center [487, 48] width 10 height 10
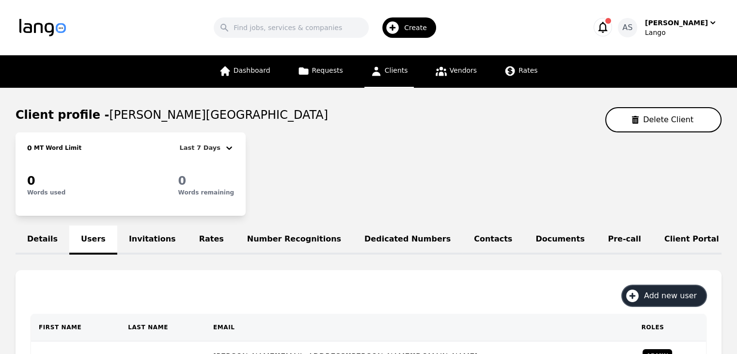
click at [610, 27] on icon "button" at bounding box center [603, 27] width 14 height 14
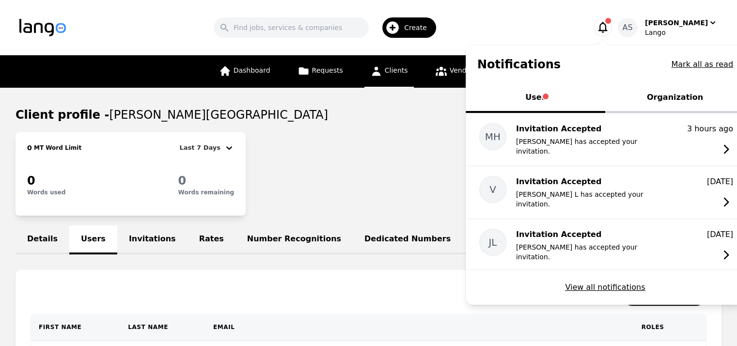
click at [610, 27] on icon "button" at bounding box center [603, 27] width 14 height 14
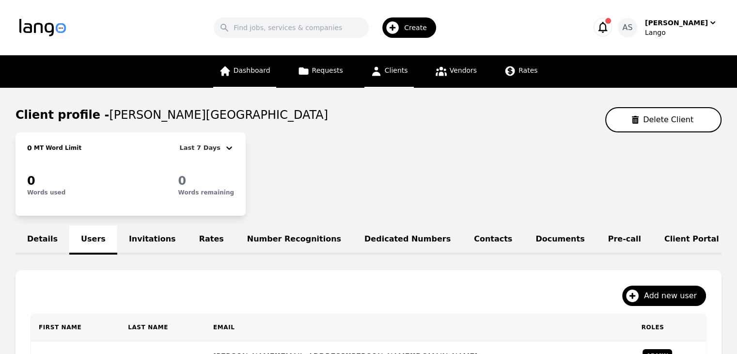
click at [264, 76] on link "Dashboard" at bounding box center [244, 71] width 63 height 32
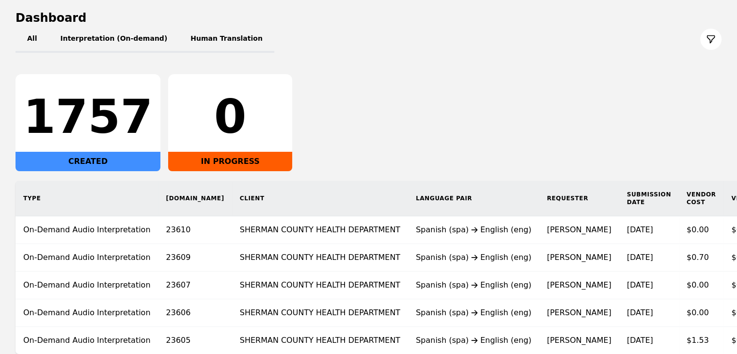
scroll to position [145, 0]
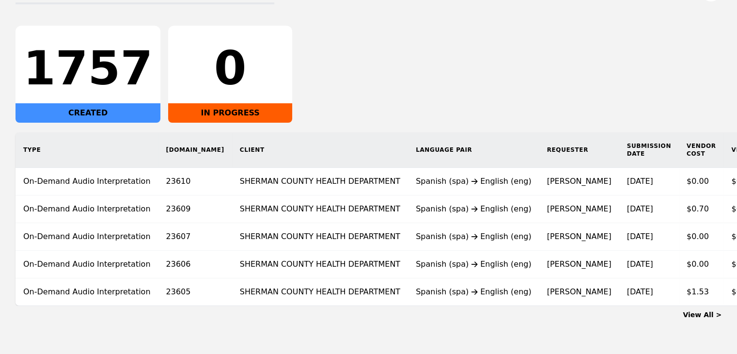
click at [702, 317] on link "View All >" at bounding box center [702, 315] width 39 height 8
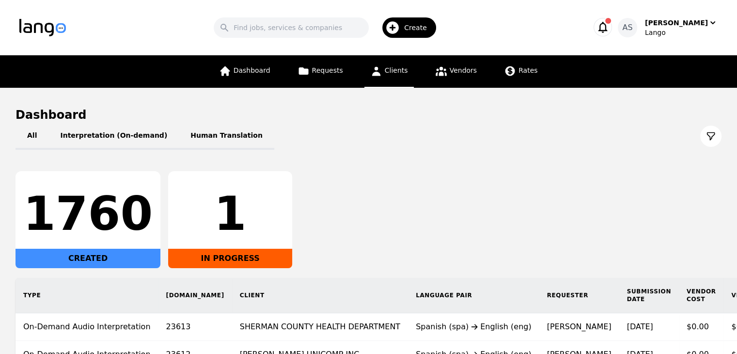
click at [411, 72] on link "Clients" at bounding box center [388, 71] width 49 height 32
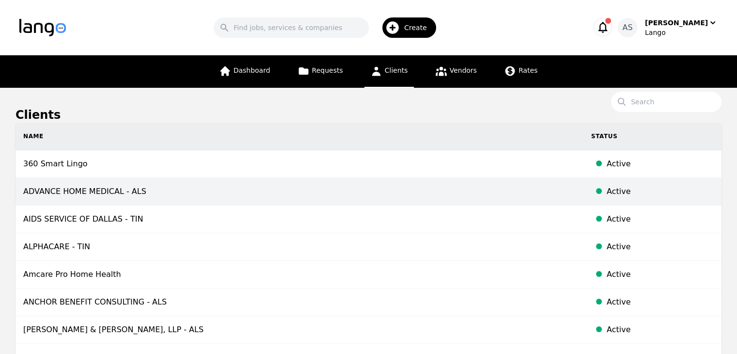
click at [134, 190] on td "ADVANCE HOME MEDICAL - ALS" at bounding box center [300, 192] width 568 height 28
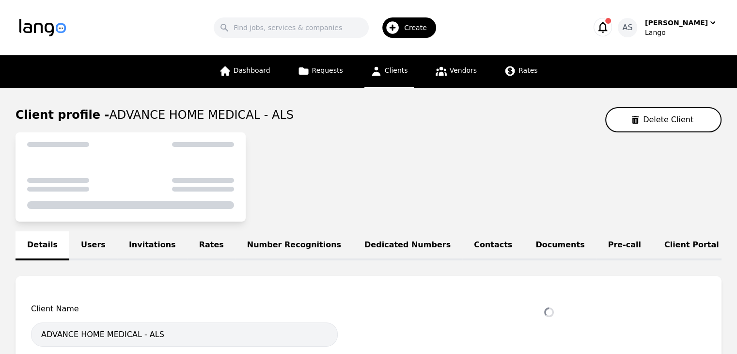
select select "active"
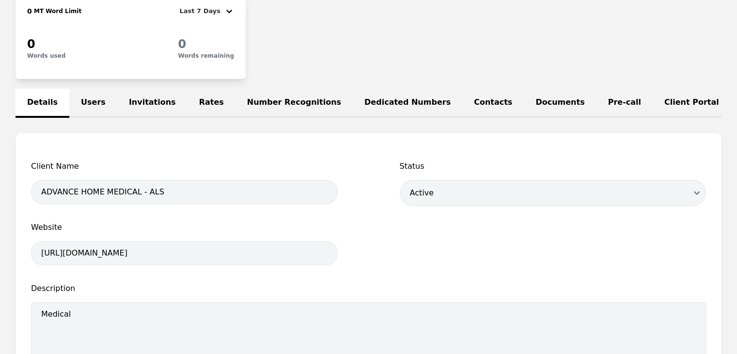
scroll to position [145, 0]
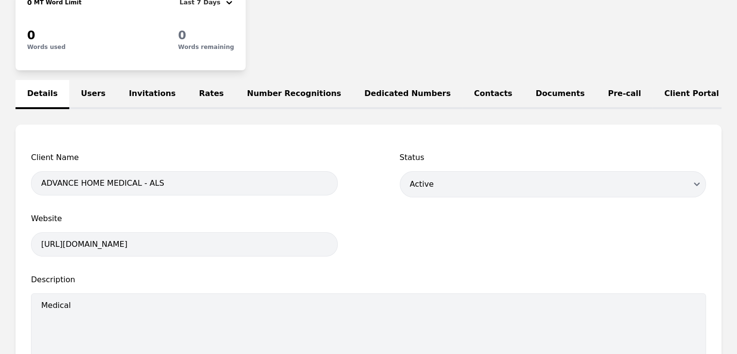
click at [188, 88] on link "Rates" at bounding box center [212, 94] width 48 height 29
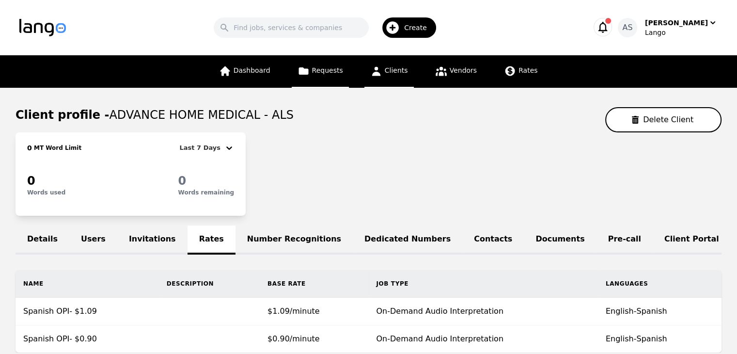
click at [331, 74] on span "Requests" at bounding box center [327, 70] width 31 height 8
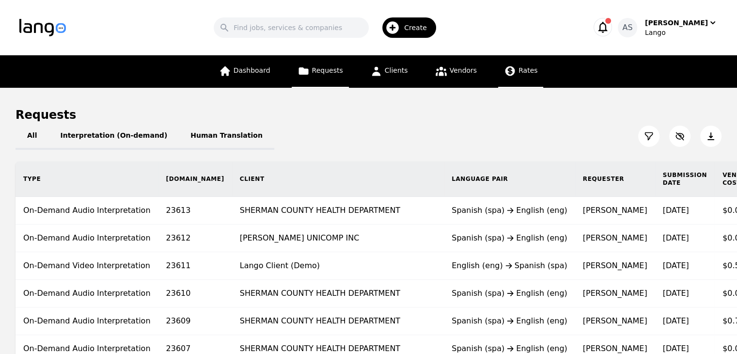
click at [522, 71] on span "Rates" at bounding box center [528, 70] width 19 height 8
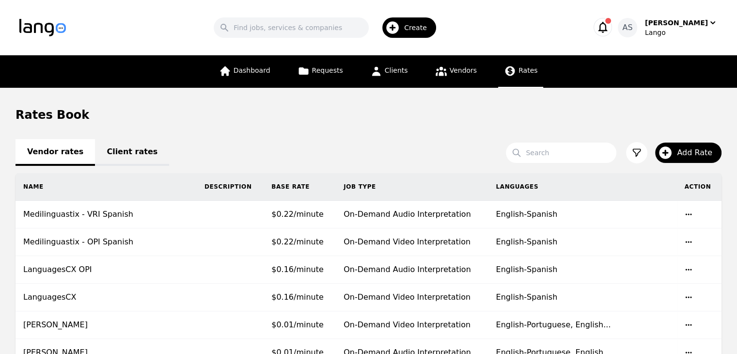
click at [107, 152] on link "Client rates" at bounding box center [132, 152] width 74 height 27
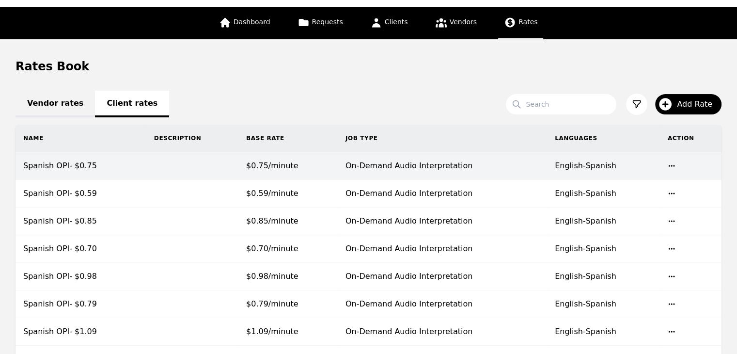
scroll to position [97, 0]
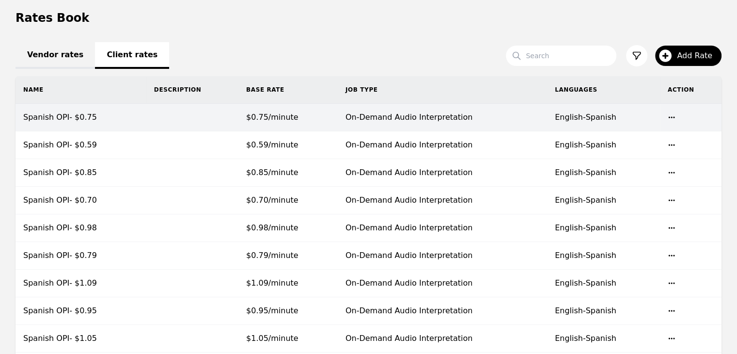
click at [460, 119] on td "On-Demand Audio Interpretation" at bounding box center [442, 118] width 209 height 28
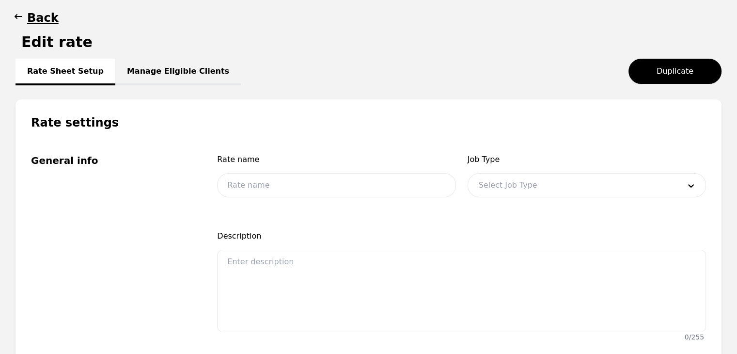
type input "Spanish OPI- $0.75"
type input "0.75"
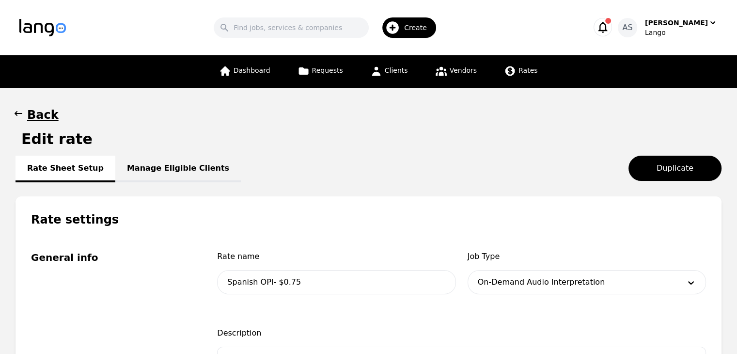
click at [157, 165] on link "Manage Eligible Clients" at bounding box center [178, 169] width 126 height 27
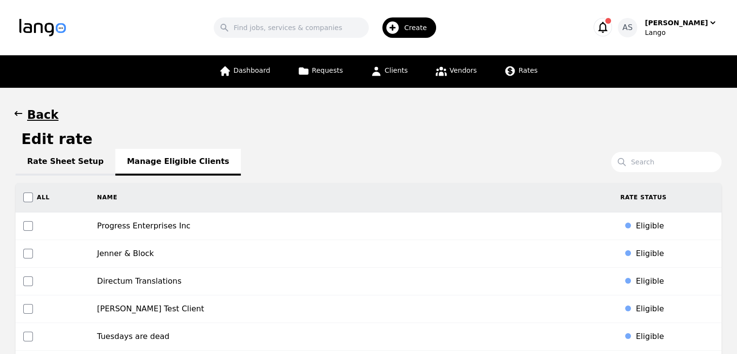
click at [24, 109] on button "Back" at bounding box center [37, 115] width 43 height 16
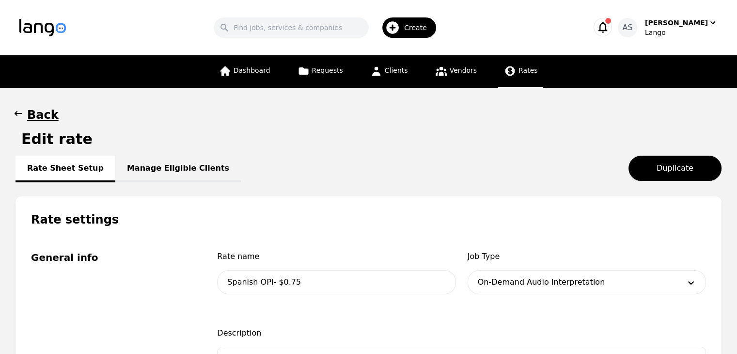
click at [525, 74] on span "Rates" at bounding box center [528, 70] width 19 height 8
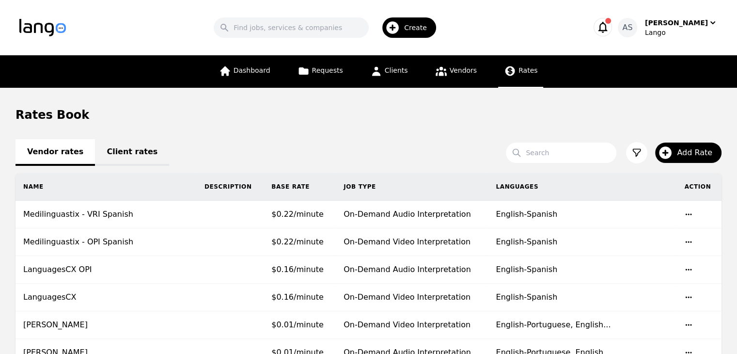
click at [104, 150] on link "Client rates" at bounding box center [132, 152] width 74 height 27
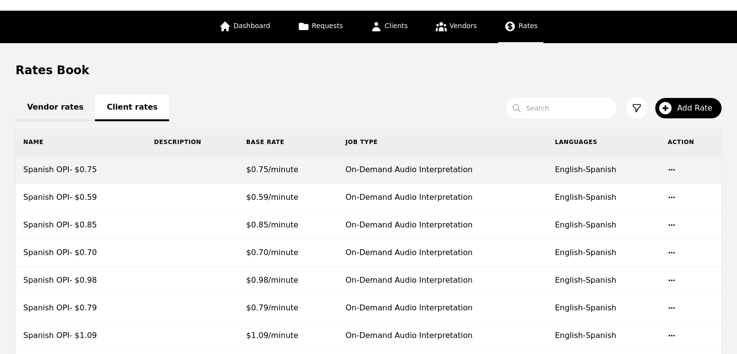
scroll to position [97, 0]
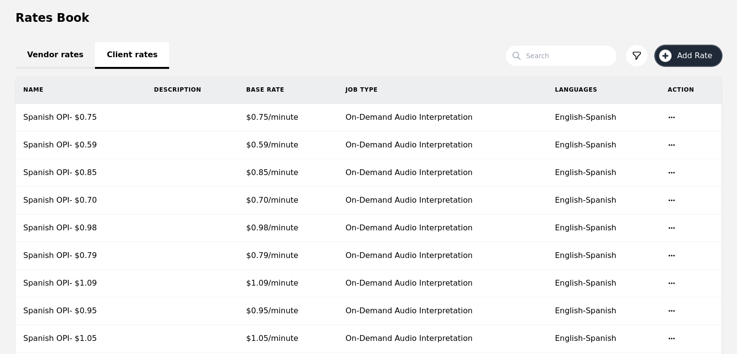
click at [681, 63] on button "Add Rate" at bounding box center [688, 56] width 66 height 20
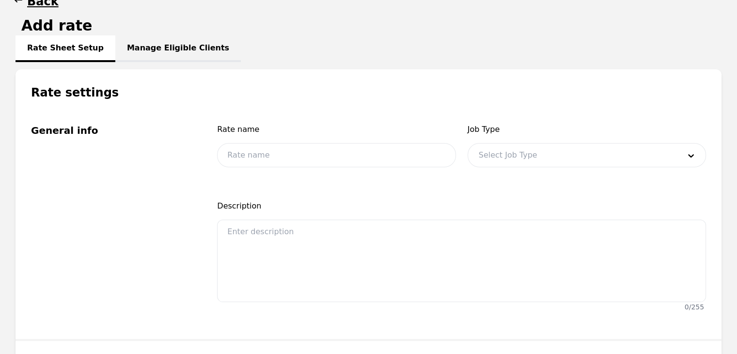
scroll to position [178, 0]
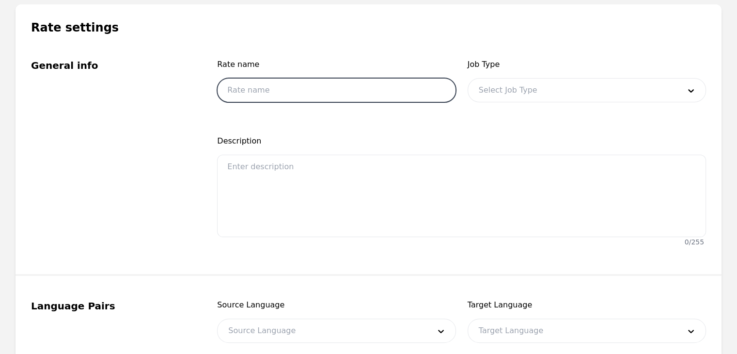
click at [423, 92] on input "text" at bounding box center [336, 90] width 238 height 24
type input "All other Languages"
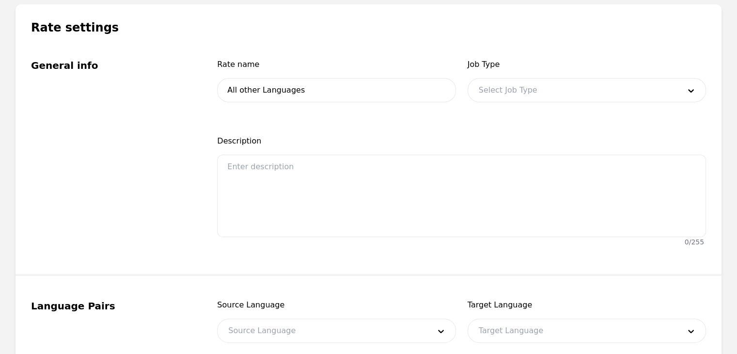
click at [598, 94] on div at bounding box center [572, 90] width 208 height 23
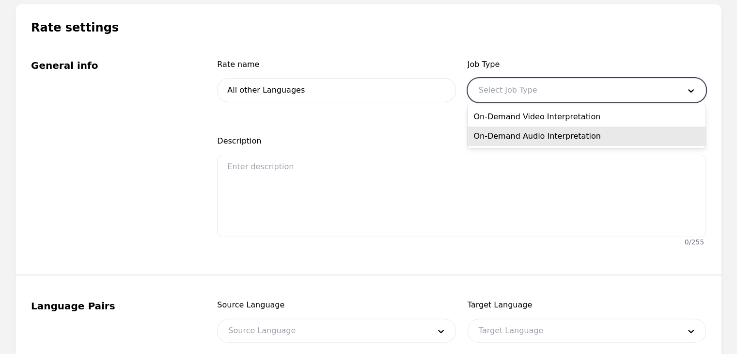
click at [553, 132] on div "On-Demand Audio Interpretation" at bounding box center [587, 136] width 238 height 19
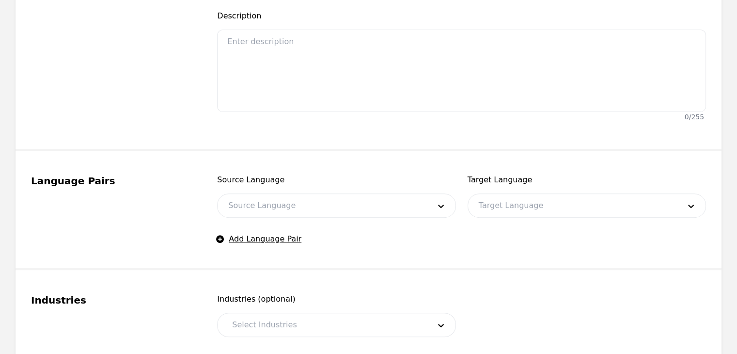
scroll to position [372, 0]
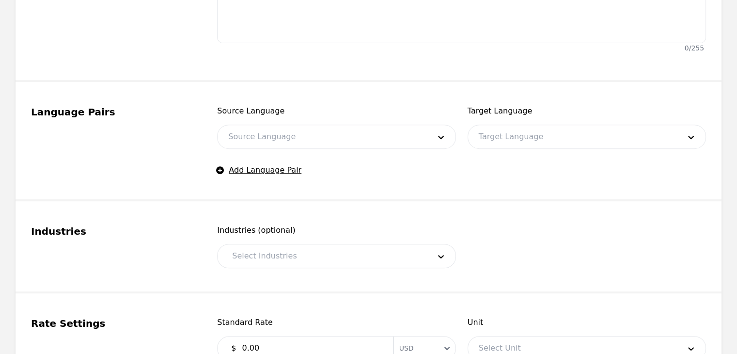
click at [358, 148] on div "Source Language Source Language Target Language Target Language Add Language Pa…" at bounding box center [461, 140] width 489 height 71
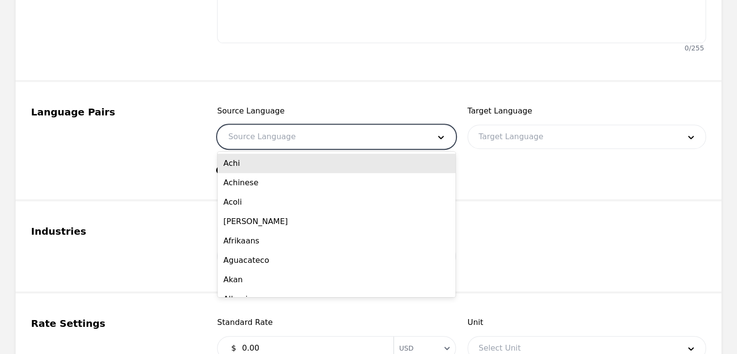
click at [366, 136] on div at bounding box center [322, 136] width 208 height 23
type input "eng"
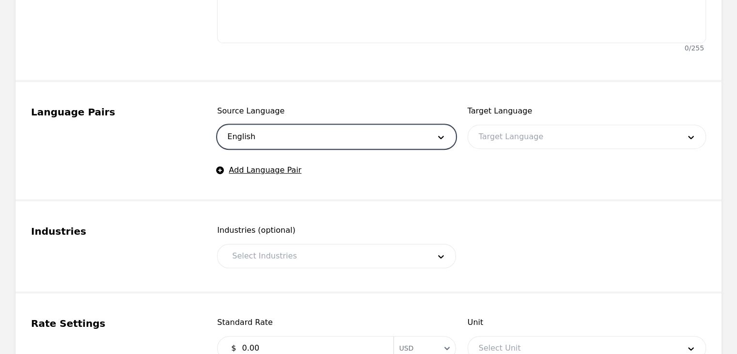
click at [605, 125] on div at bounding box center [572, 136] width 208 height 23
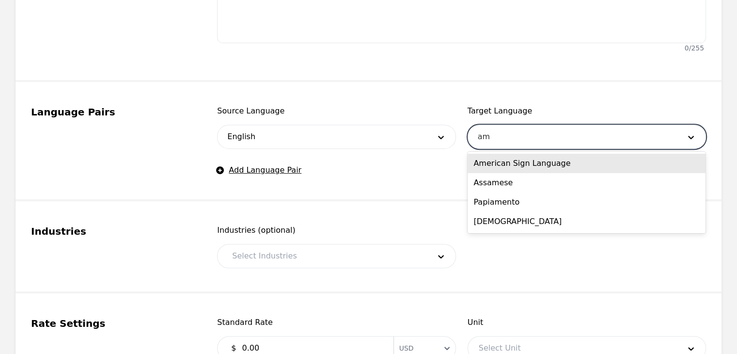
type input "a"
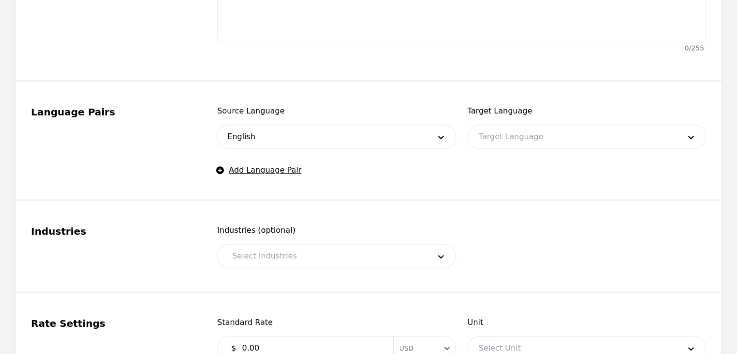
click at [642, 91] on fieldset "Language Pairs Source Language English Target Language Target Language Add Lang…" at bounding box center [369, 141] width 706 height 119
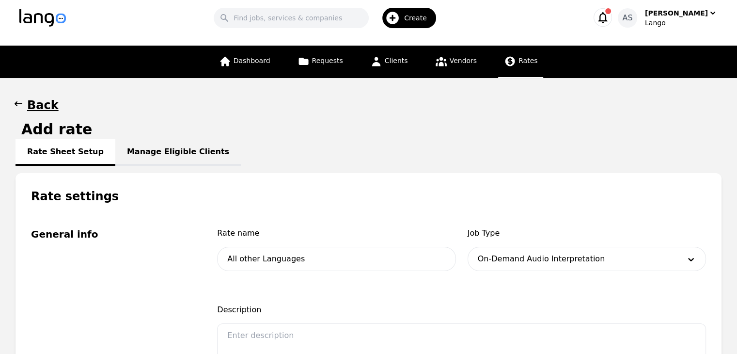
scroll to position [0, 0]
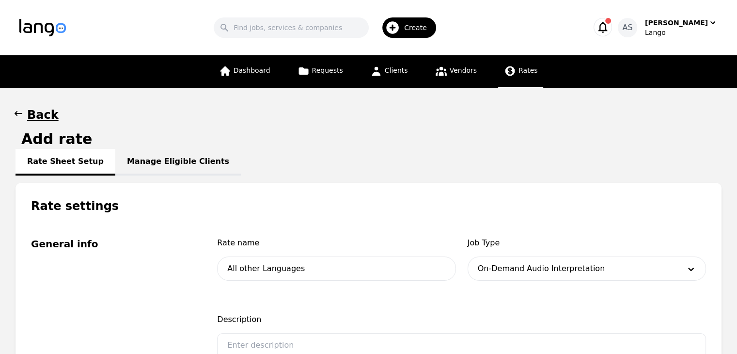
click at [15, 109] on icon "button" at bounding box center [19, 114] width 10 height 10
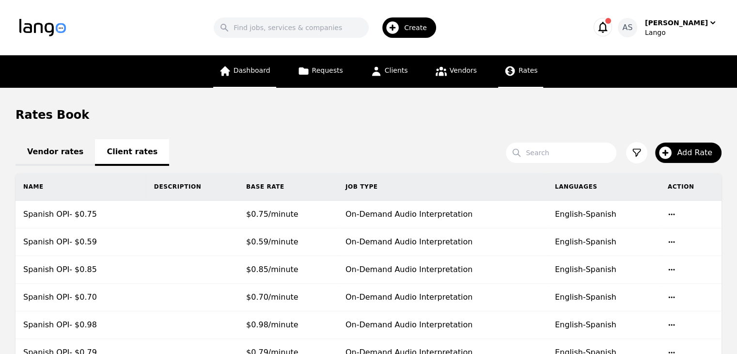
click at [254, 74] on span "Dashboard" at bounding box center [252, 70] width 37 height 8
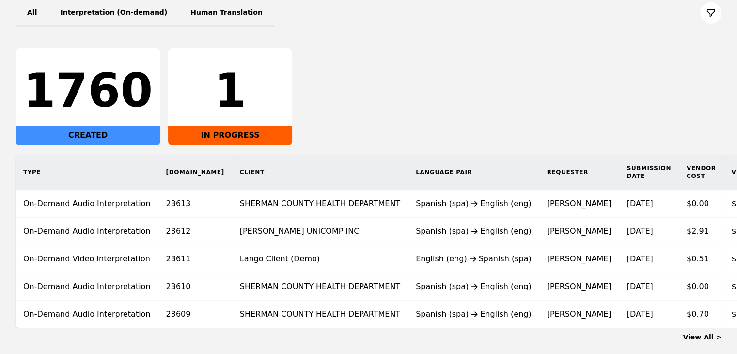
scroll to position [145, 0]
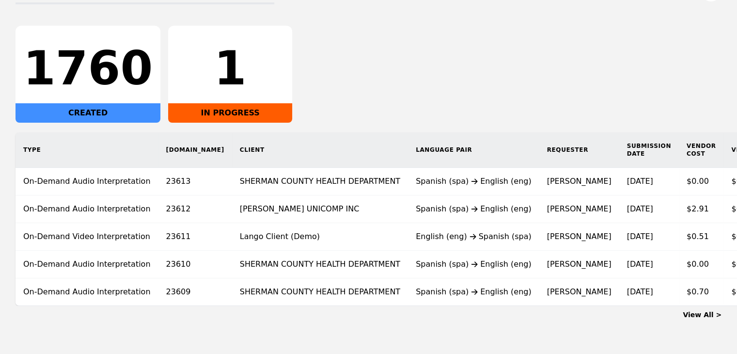
click at [710, 318] on link "View All >" at bounding box center [702, 315] width 39 height 8
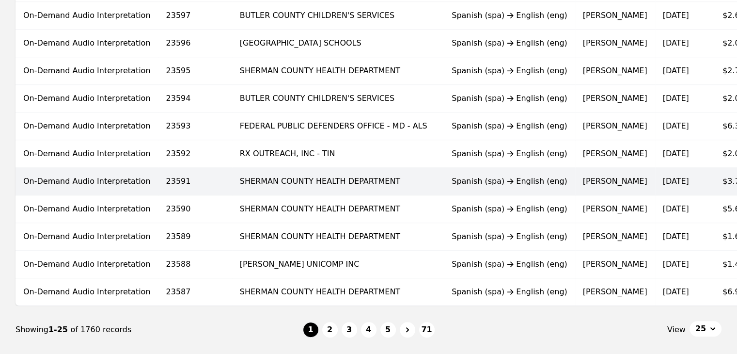
scroll to position [630, 0]
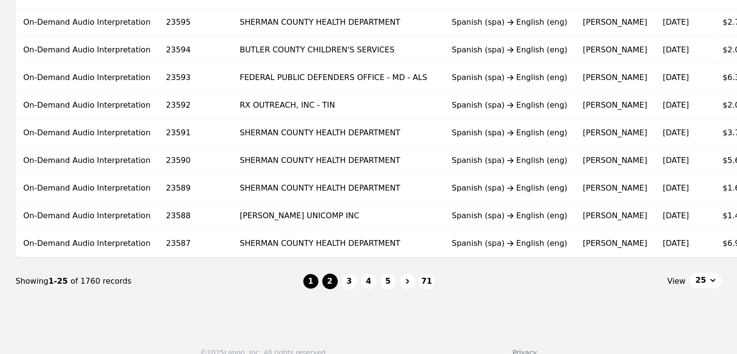
click at [333, 285] on button "2" at bounding box center [330, 281] width 16 height 16
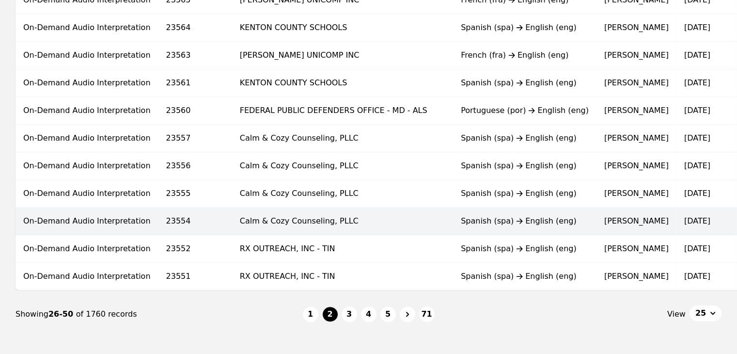
scroll to position [649, 0]
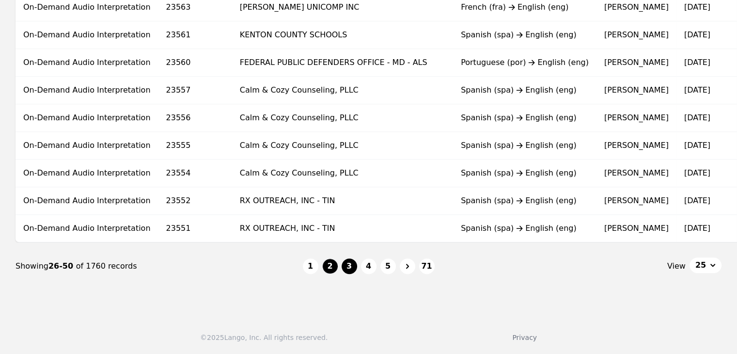
click at [352, 266] on button "3" at bounding box center [350, 266] width 16 height 16
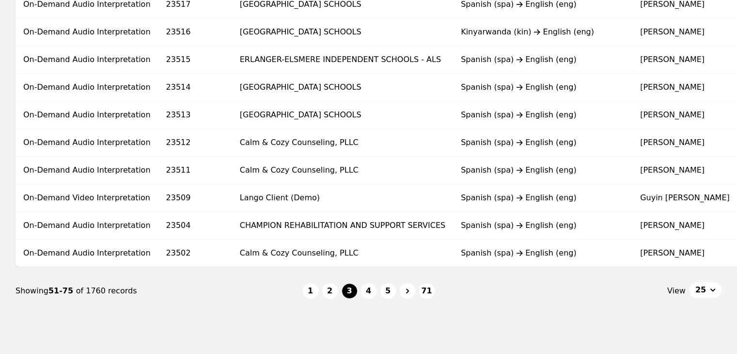
scroll to position [630, 0]
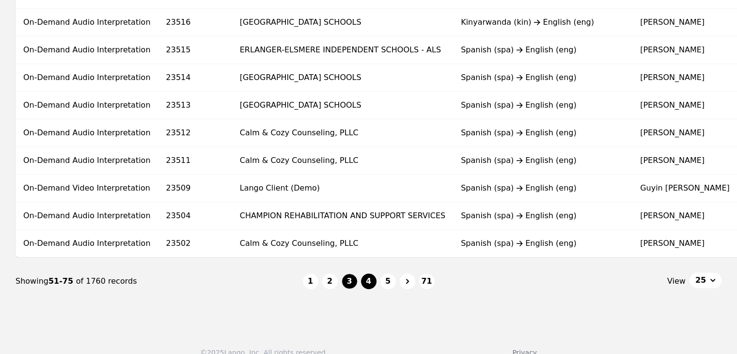
click at [369, 289] on button "4" at bounding box center [369, 281] width 16 height 16
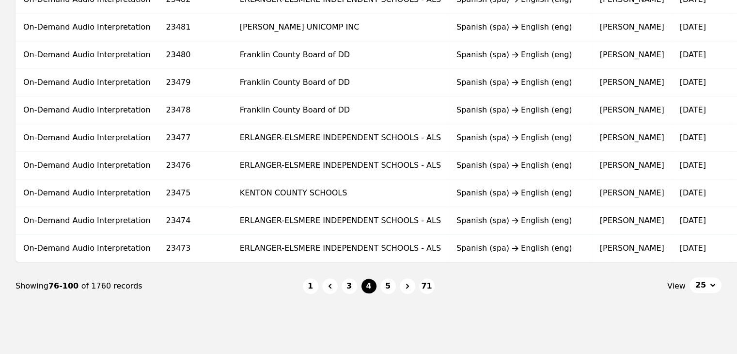
scroll to position [649, 0]
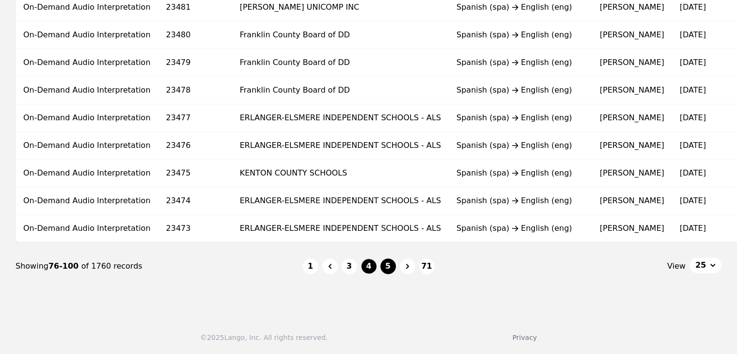
click at [388, 269] on button "5" at bounding box center [388, 266] width 16 height 16
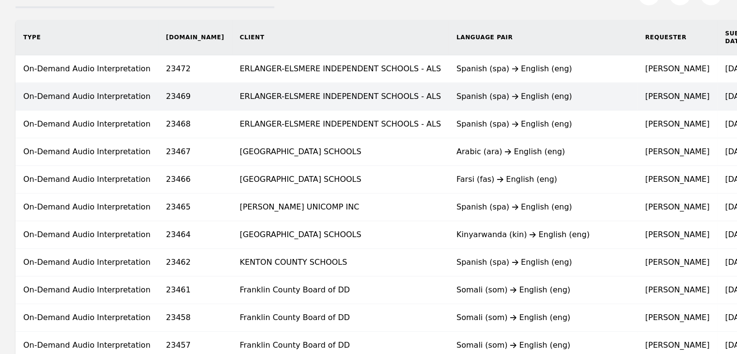
scroll to position [145, 0]
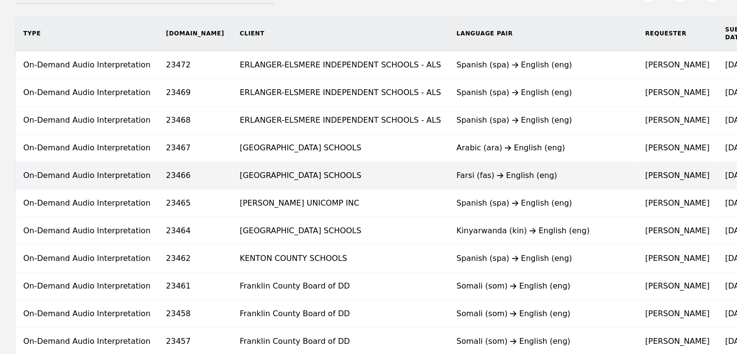
click at [457, 178] on div "Farsi (fas) English (eng)" at bounding box center [543, 176] width 173 height 12
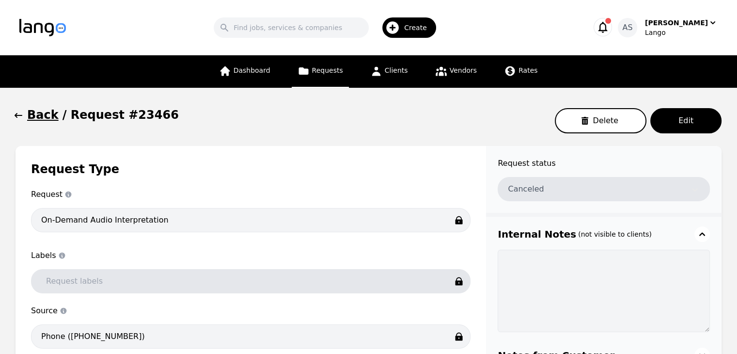
click at [15, 117] on icon "button" at bounding box center [19, 115] width 8 height 5
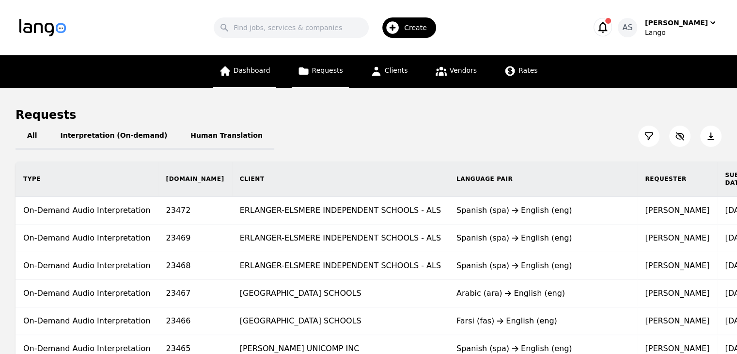
click at [255, 81] on link "Dashboard" at bounding box center [244, 71] width 63 height 32
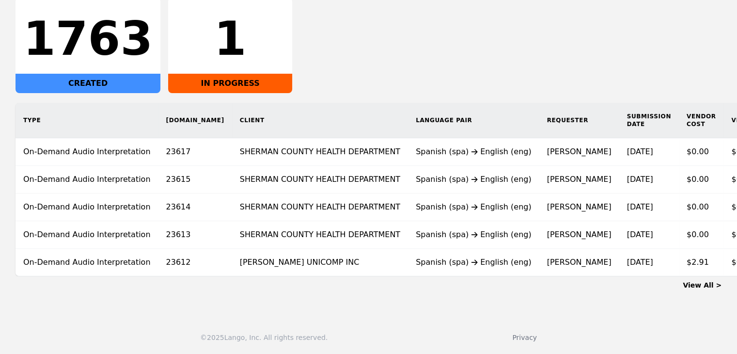
click at [439, 29] on div "1763 CREATED 1 IN PROGRESS" at bounding box center [369, 44] width 706 height 97
